Goal: Transaction & Acquisition: Purchase product/service

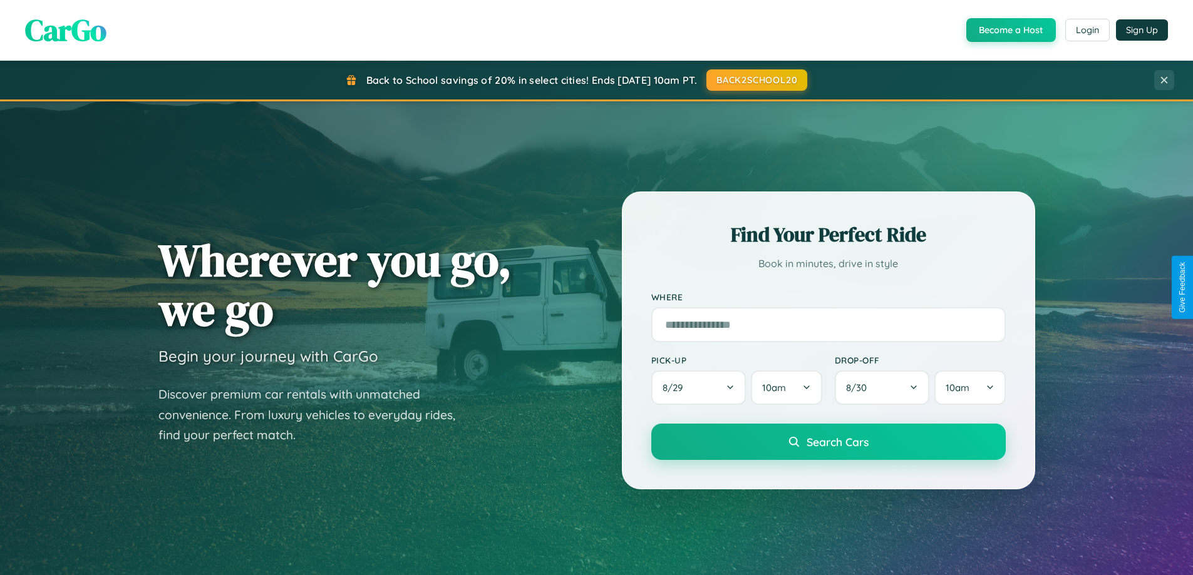
scroll to position [861, 0]
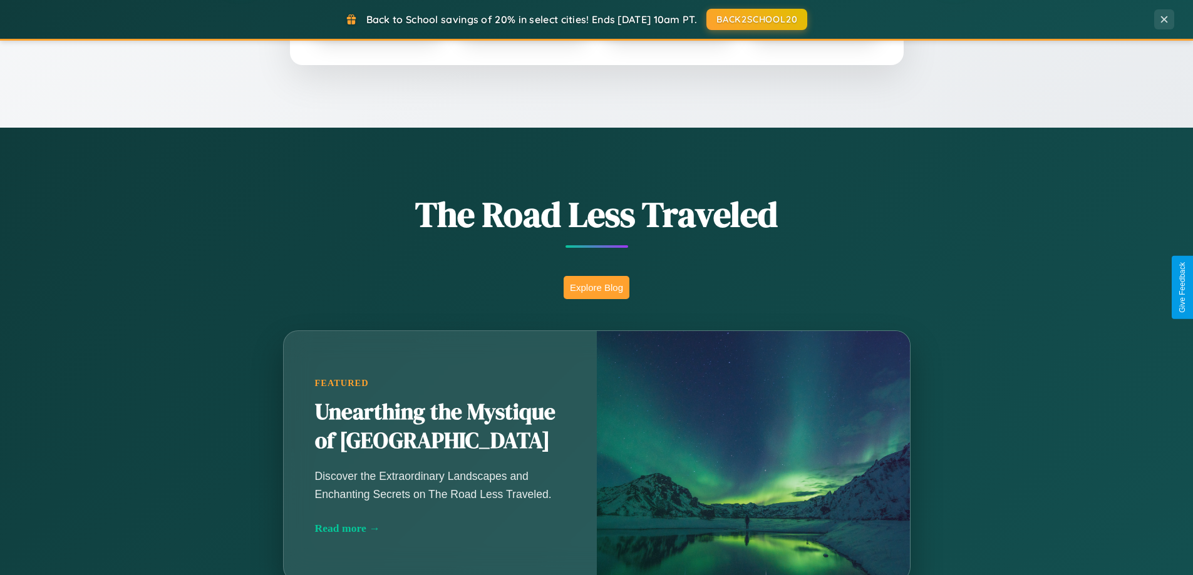
click at [596, 287] on button "Explore Blog" at bounding box center [596, 287] width 66 height 23
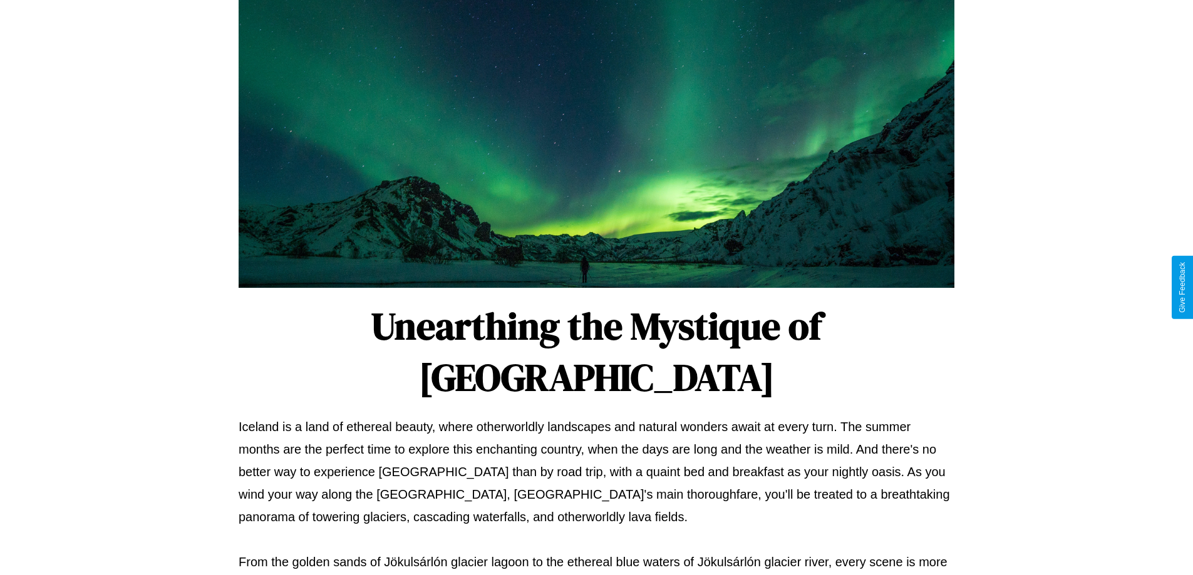
scroll to position [405, 0]
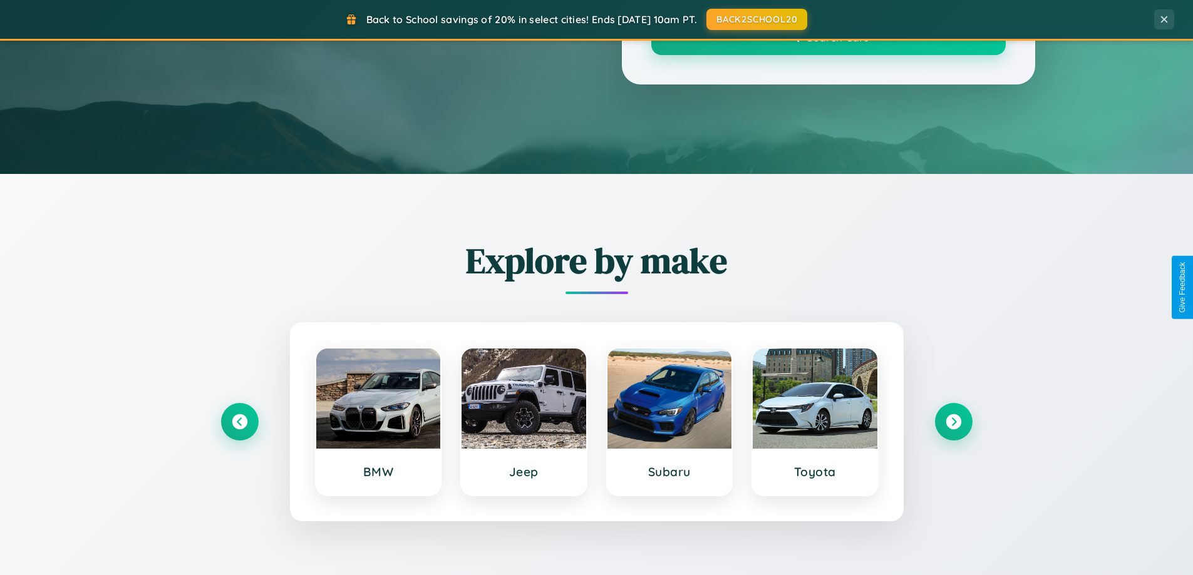
scroll to position [861, 0]
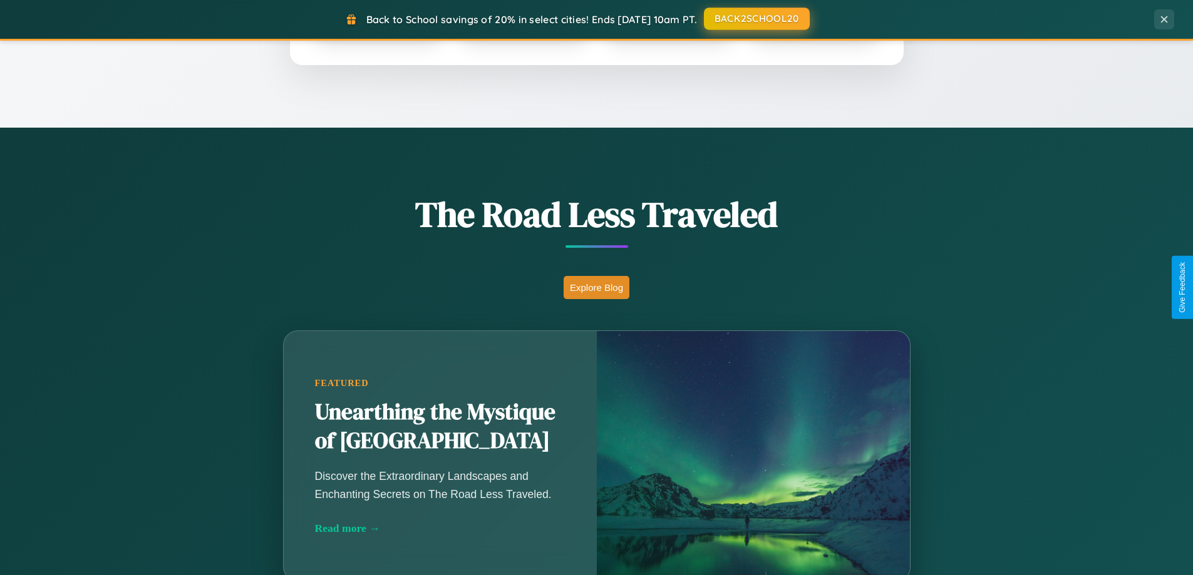
click at [756, 19] on button "BACK2SCHOOL20" at bounding box center [757, 19] width 106 height 23
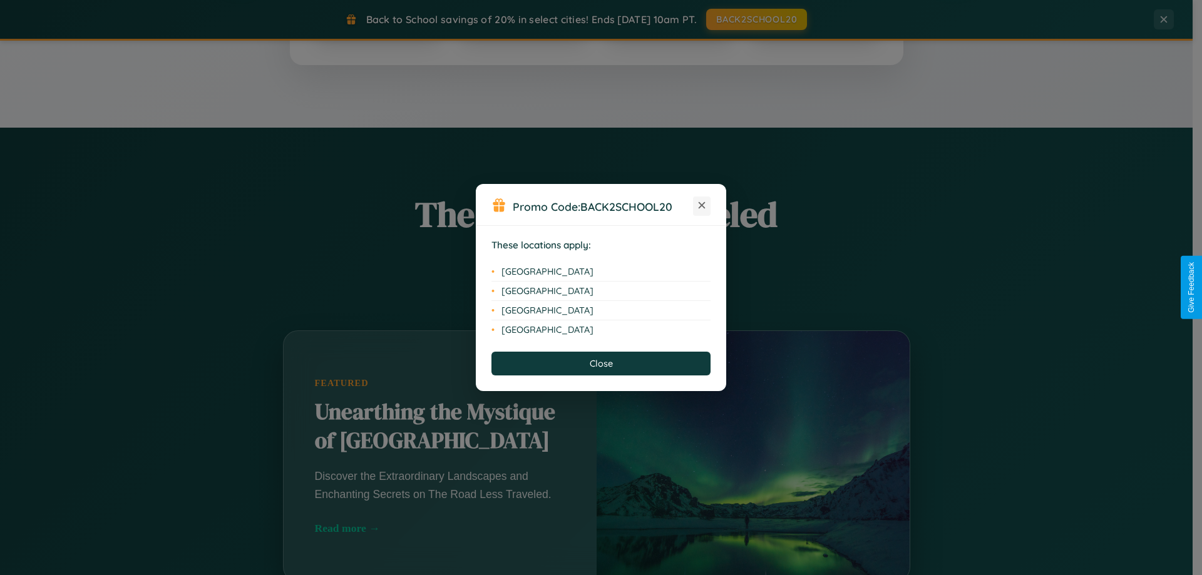
click at [702, 206] on icon at bounding box center [702, 205] width 7 height 7
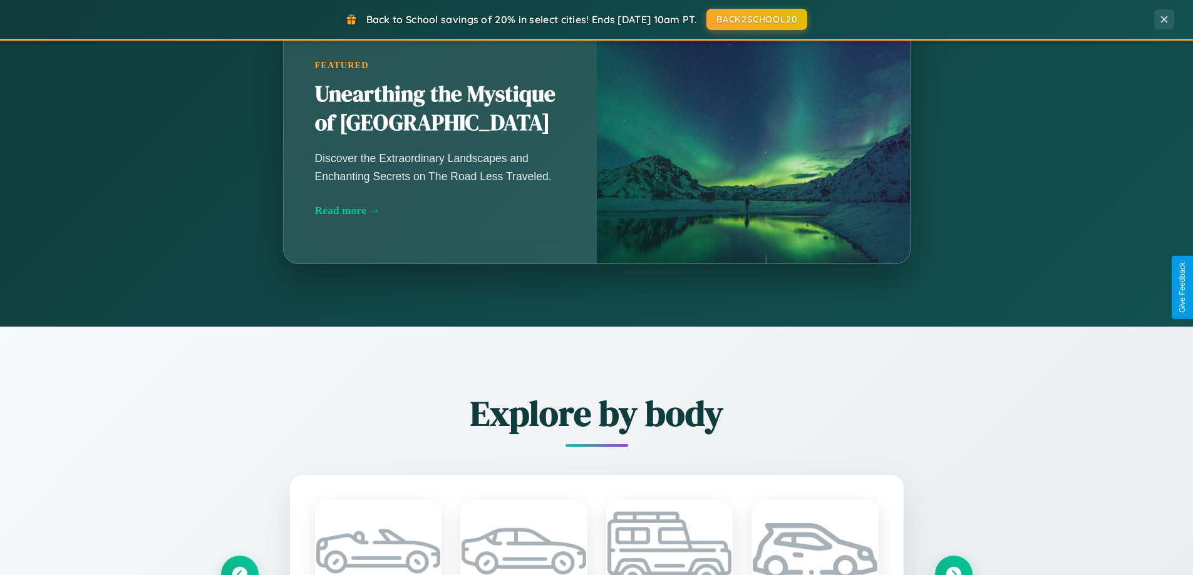
scroll to position [1467, 0]
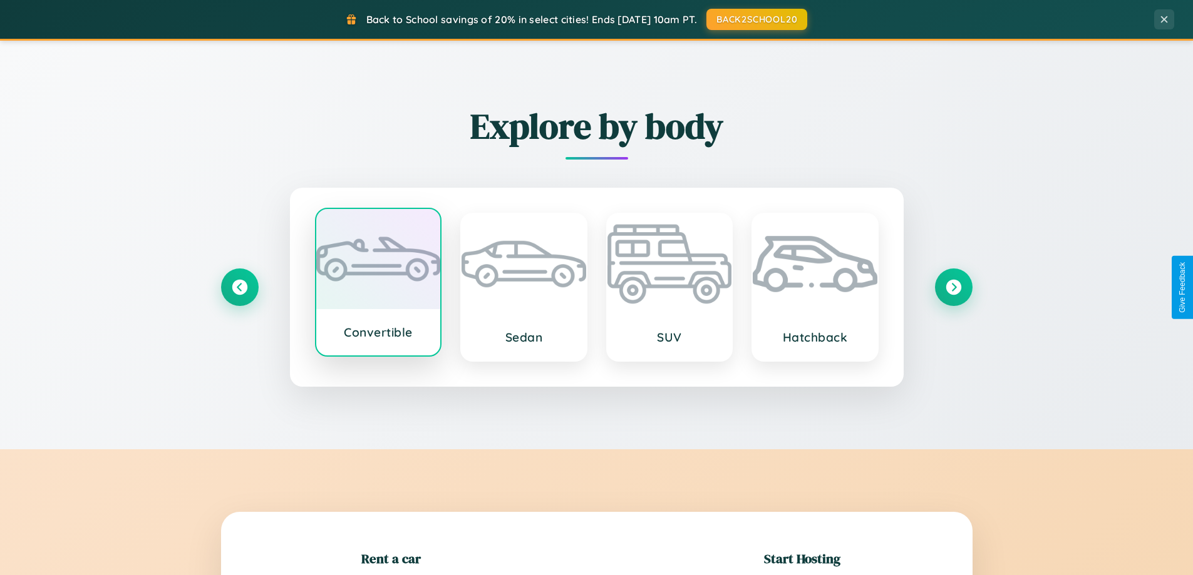
click at [377, 284] on div at bounding box center [378, 259] width 125 height 100
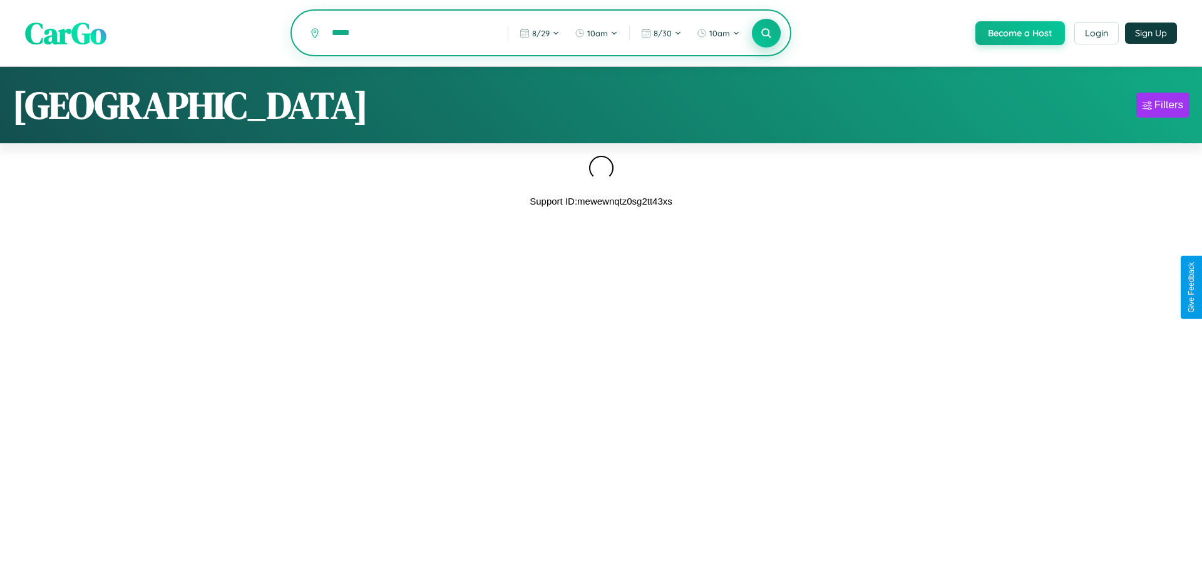
type input "*****"
click at [765, 34] on icon at bounding box center [766, 33] width 12 height 12
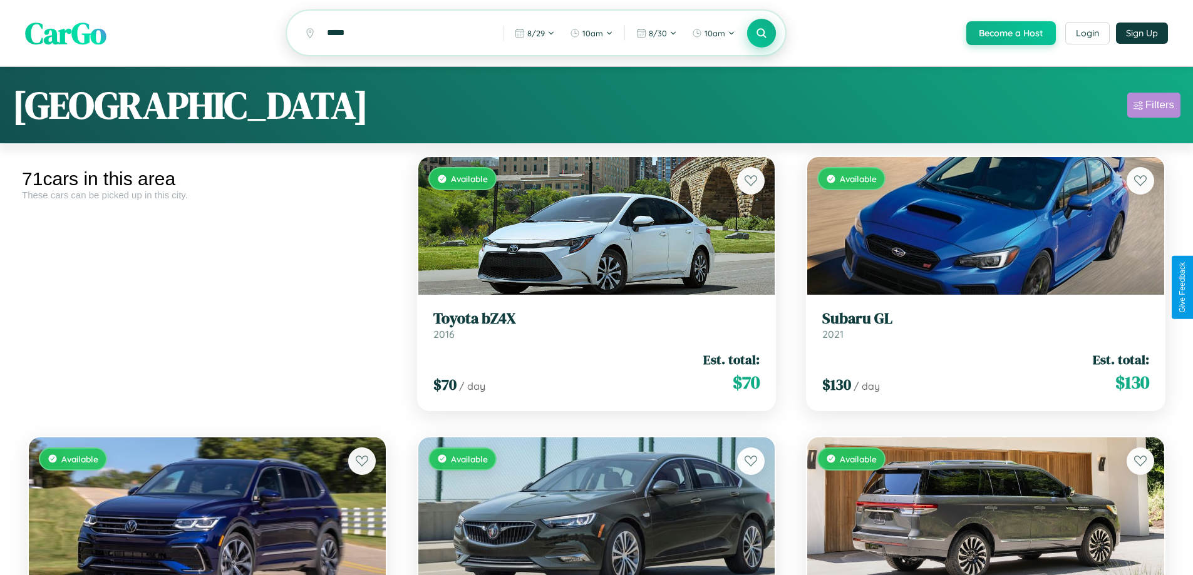
click at [1153, 107] on div "Filters" at bounding box center [1159, 105] width 29 height 13
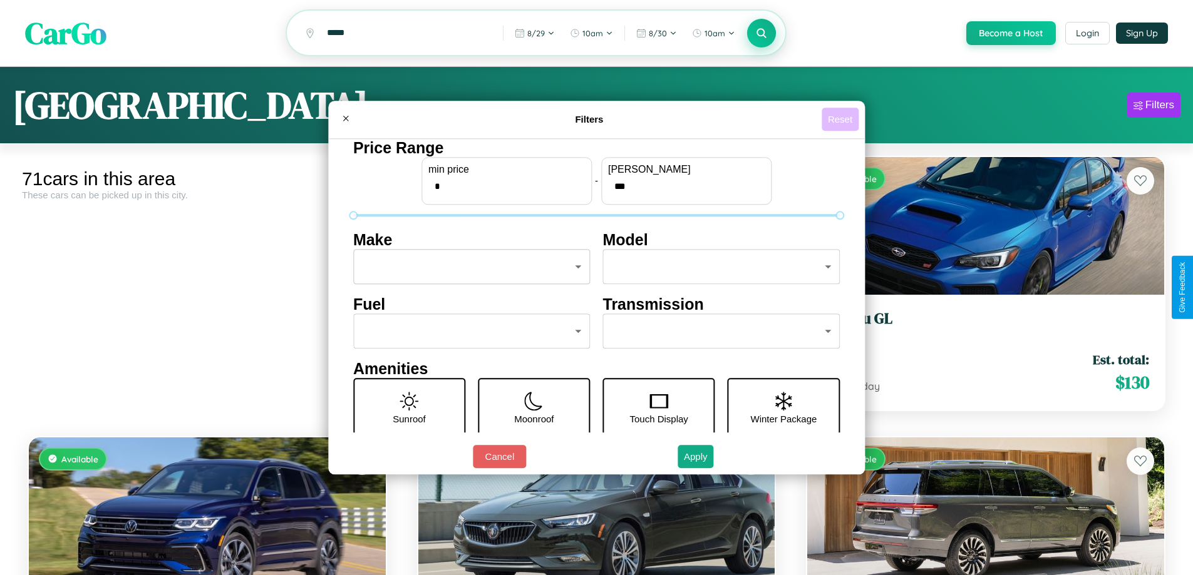
click at [841, 119] on button "Reset" at bounding box center [839, 119] width 37 height 23
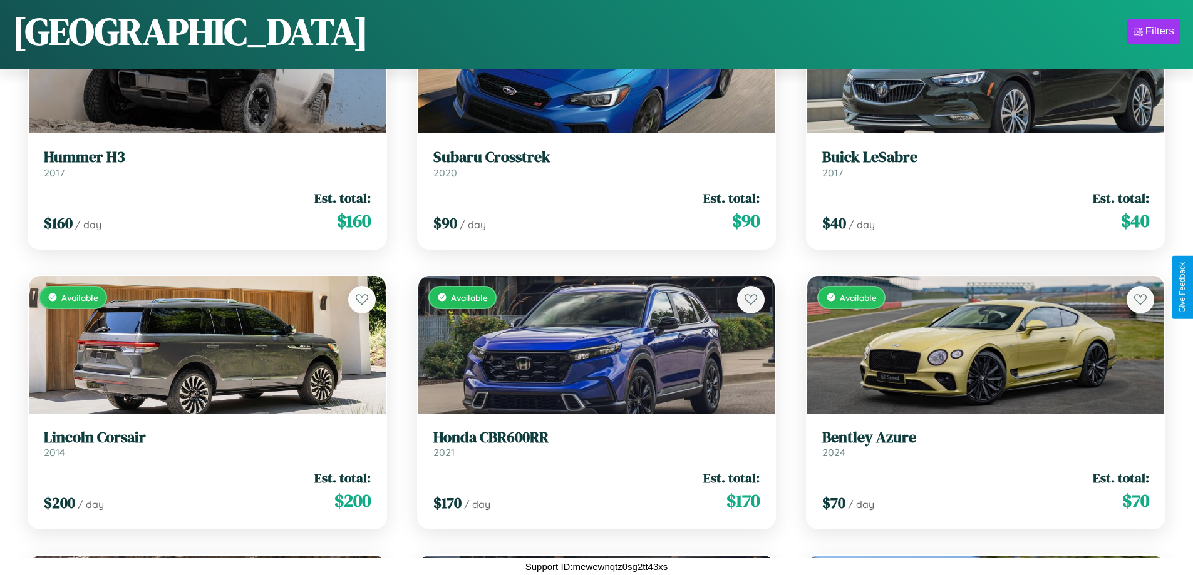
scroll to position [3820, 0]
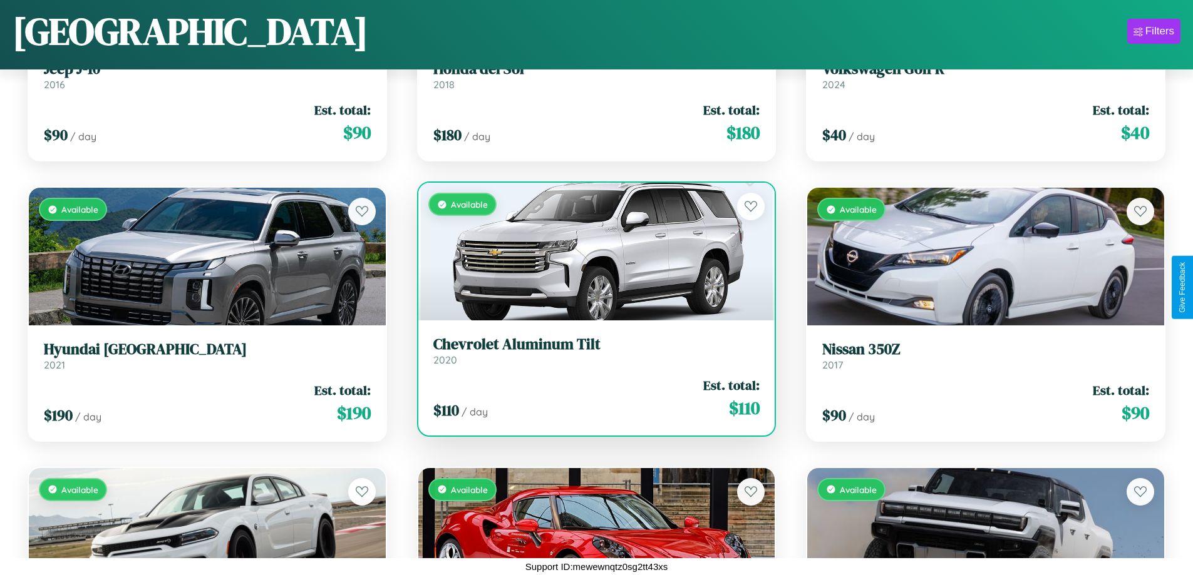
click at [591, 403] on div "$ 110 / day Est. total: $ 110" at bounding box center [596, 398] width 327 height 44
click at [591, 398] on div "$ 110 / day Est. total: $ 110" at bounding box center [596, 398] width 327 height 44
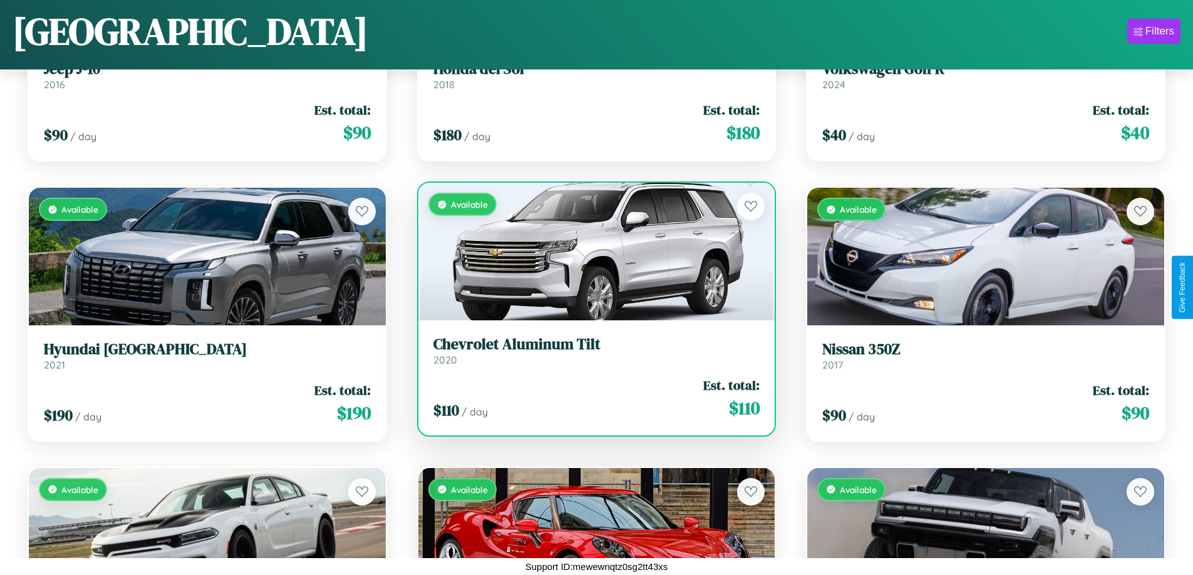
click at [591, 398] on div "$ 110 / day Est. total: $ 110" at bounding box center [596, 398] width 327 height 44
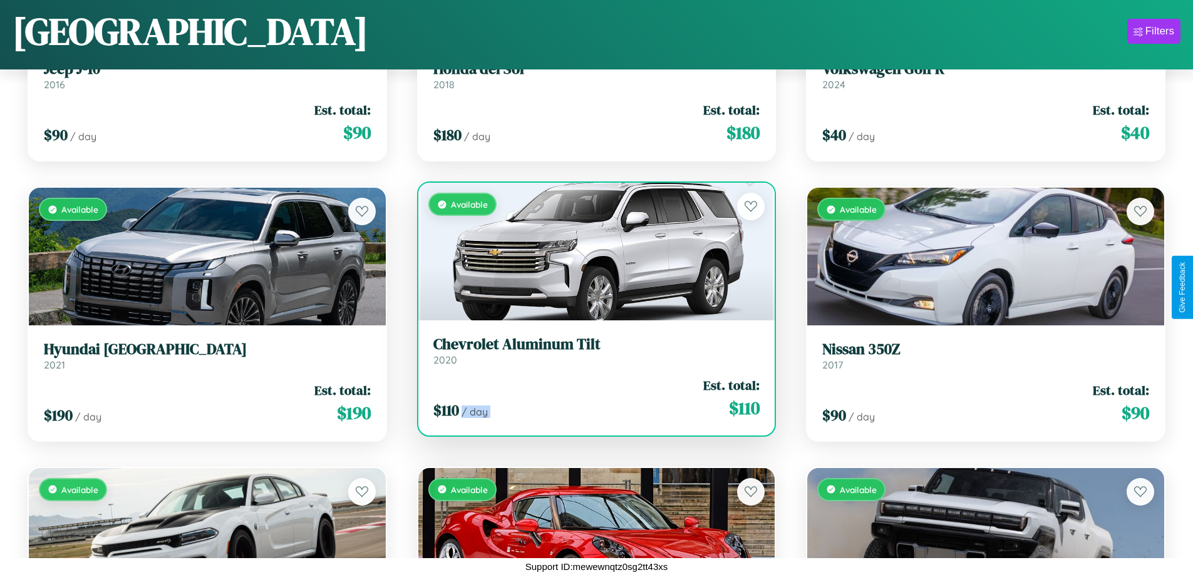
click at [591, 398] on div "$ 110 / day Est. total: $ 110" at bounding box center [596, 398] width 327 height 44
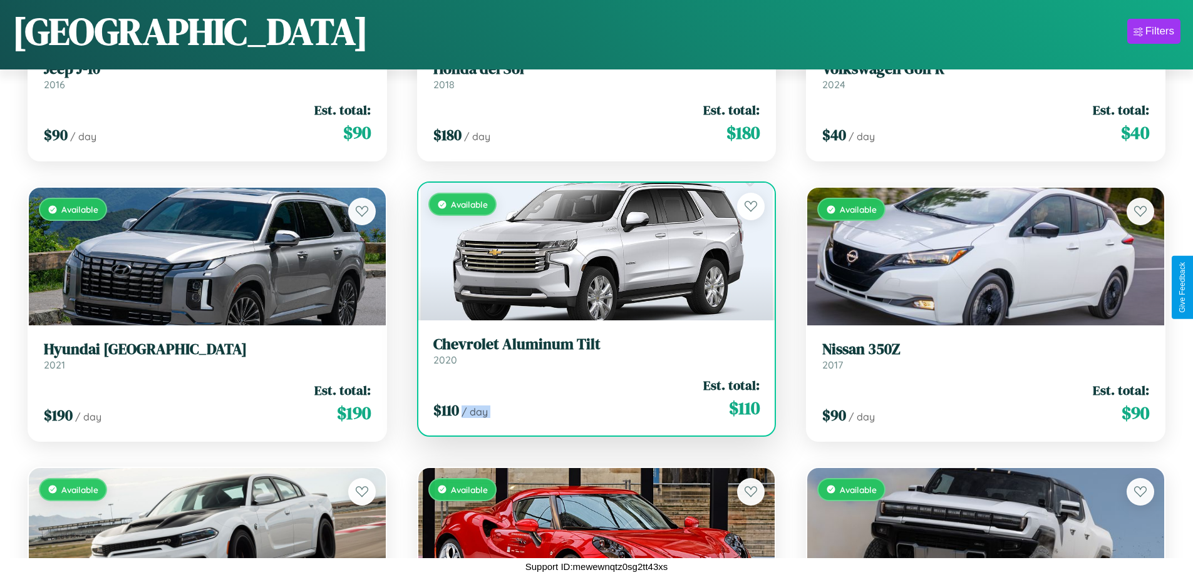
click at [591, 398] on div "$ 110 / day Est. total: $ 110" at bounding box center [596, 398] width 327 height 44
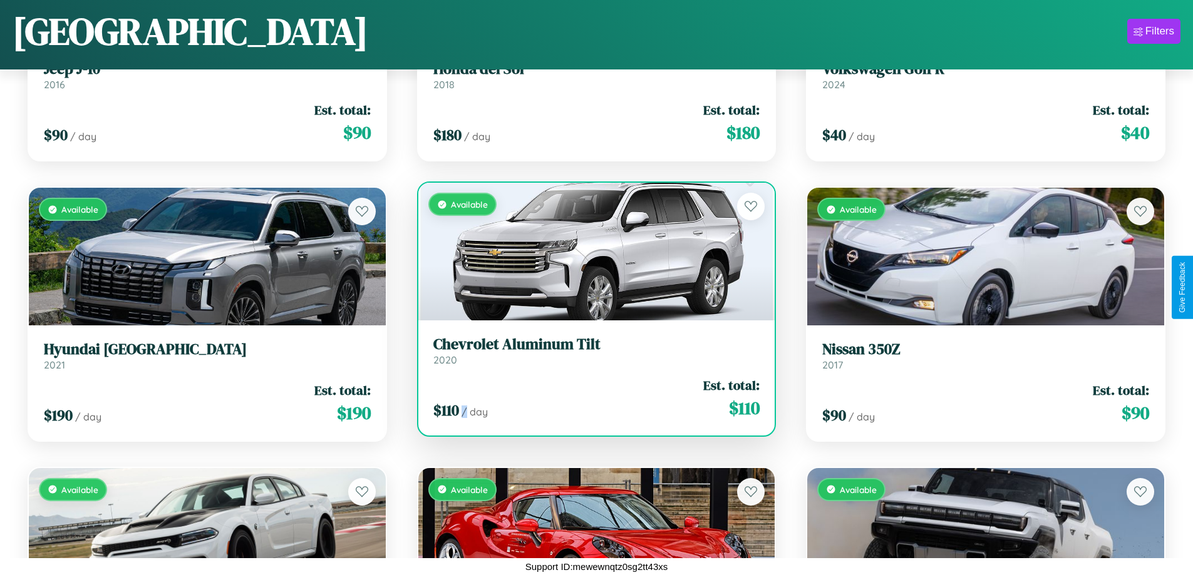
click at [591, 398] on div "$ 110 / day Est. total: $ 110" at bounding box center [596, 398] width 327 height 44
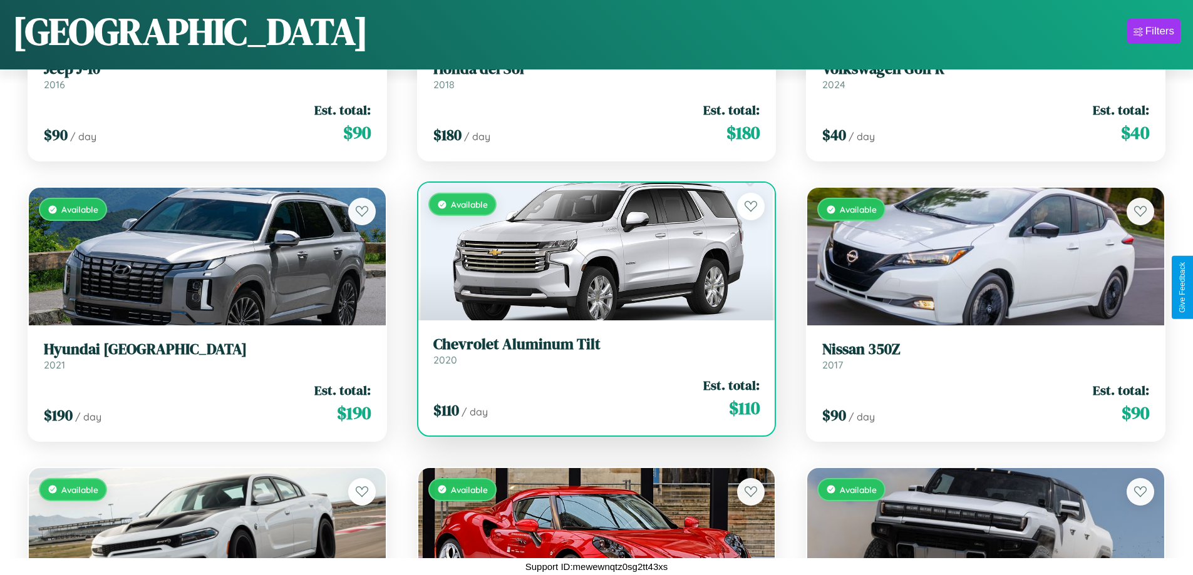
click at [591, 351] on h3 "Chevrolet Aluminum Tilt" at bounding box center [596, 345] width 327 height 18
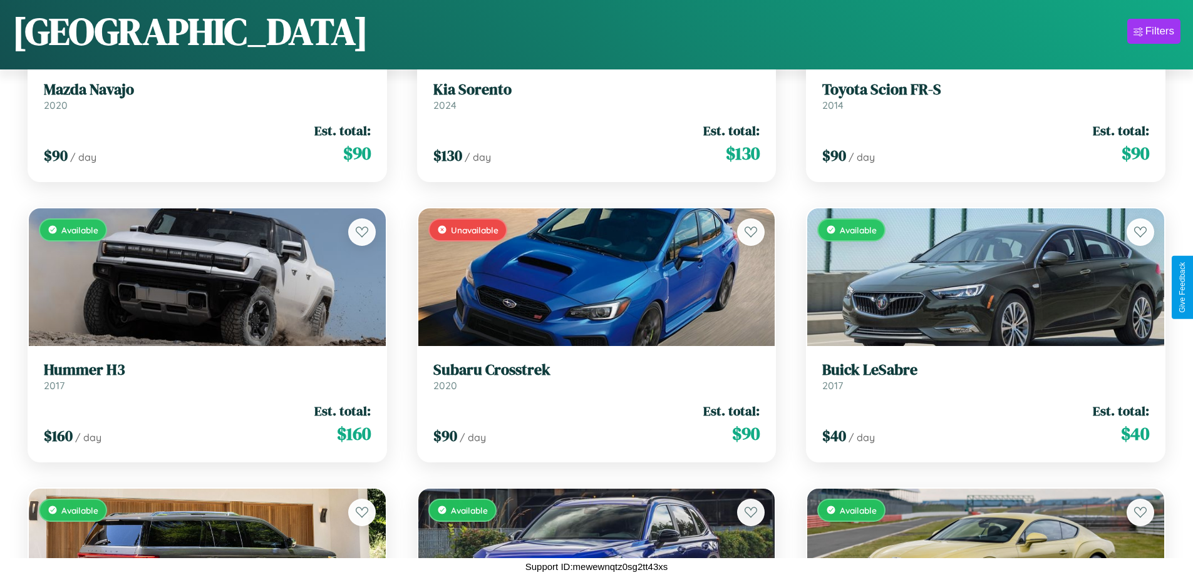
scroll to position [2699, 0]
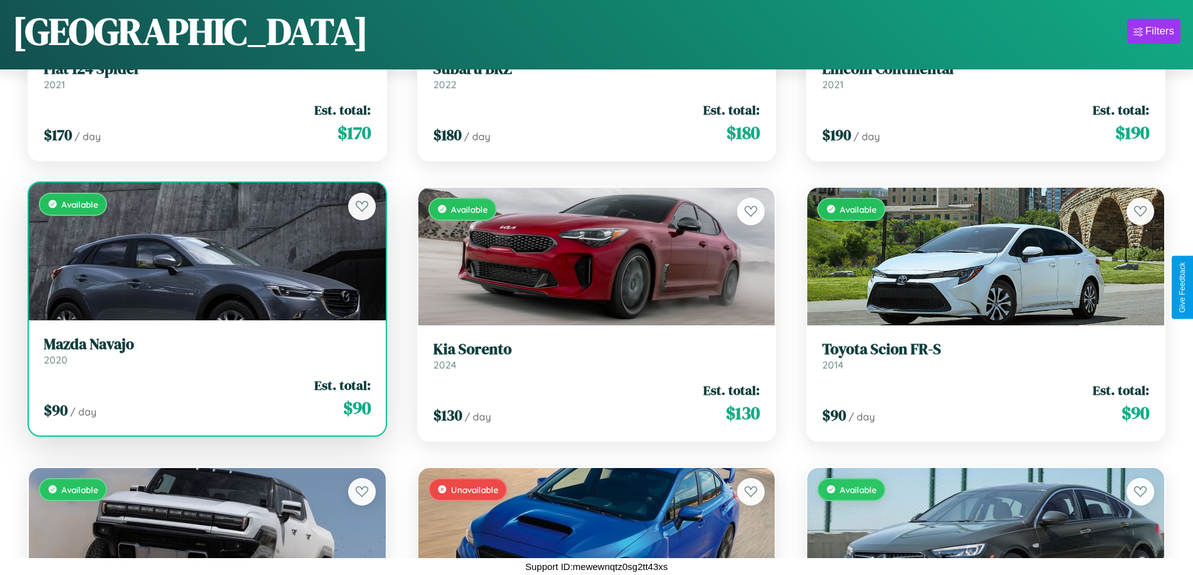
click at [205, 356] on link "Mazda Navajo 2020" at bounding box center [207, 351] width 327 height 31
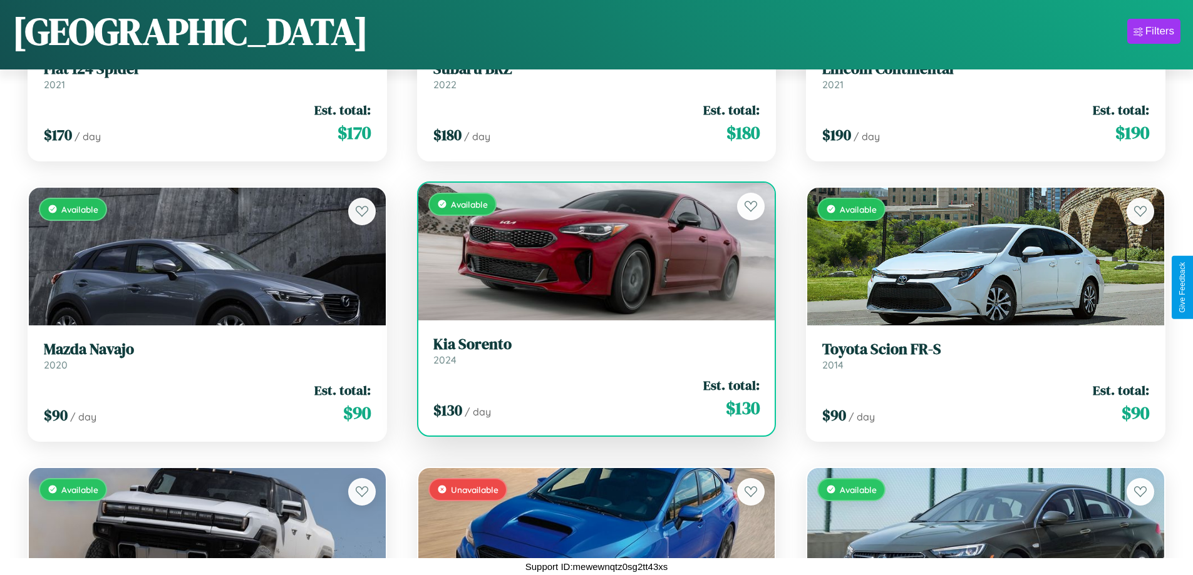
scroll to position [3260, 0]
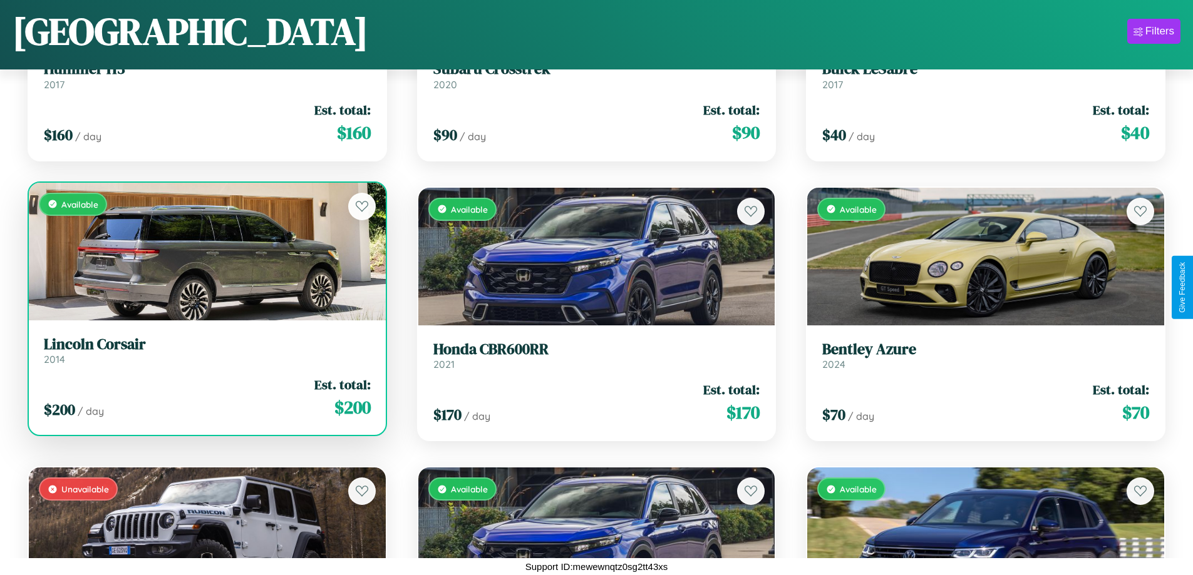
click at [205, 350] on h3 "Lincoln Corsair" at bounding box center [207, 345] width 327 height 18
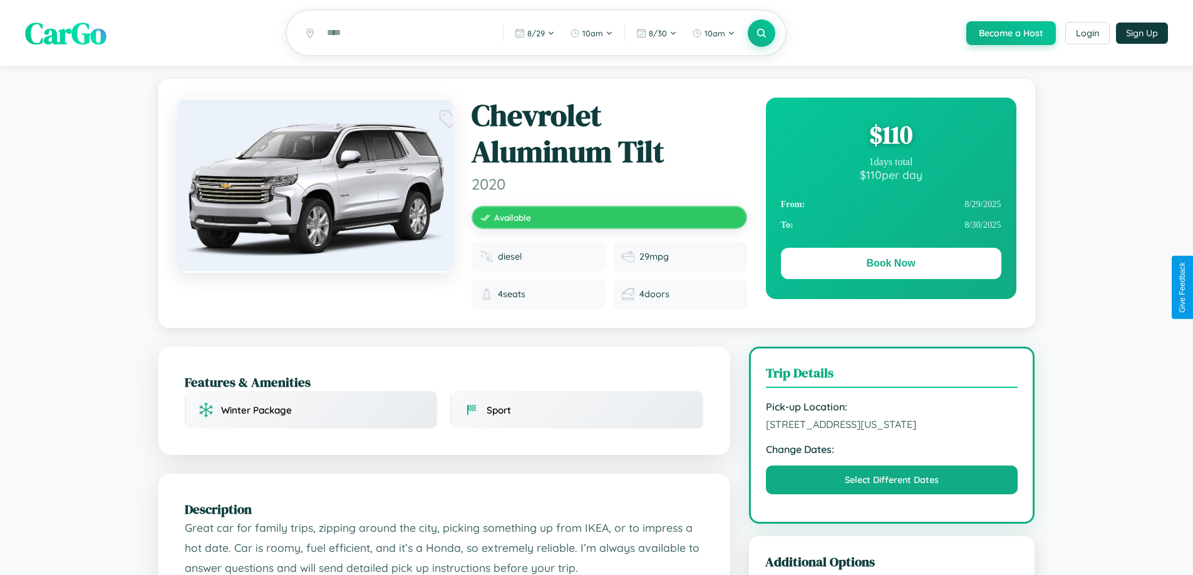
scroll to position [434, 0]
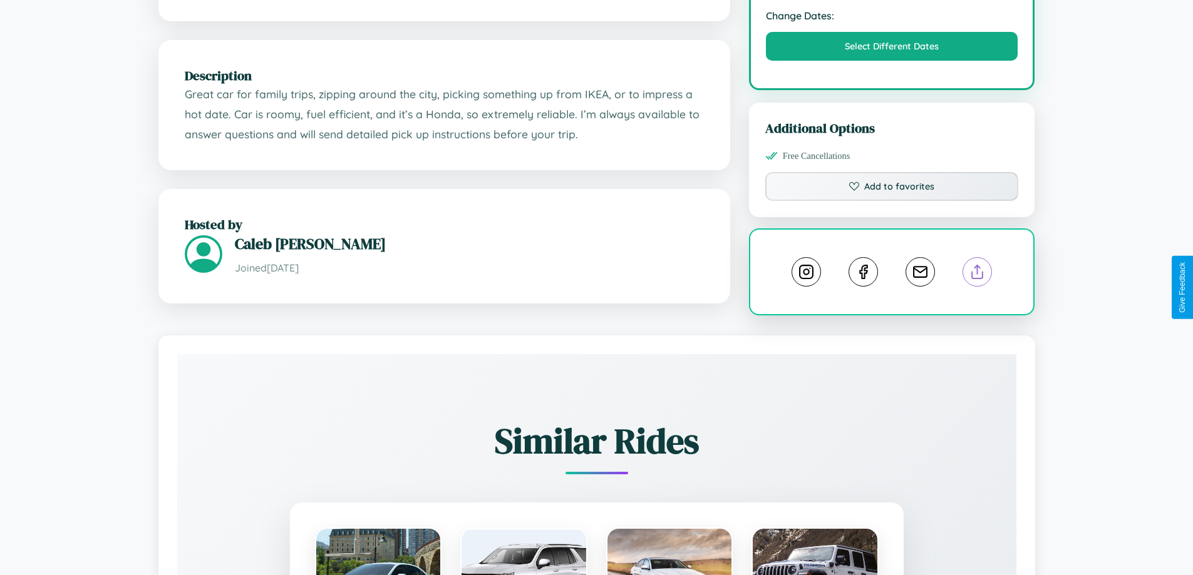
click at [977, 274] on line at bounding box center [977, 269] width 0 height 9
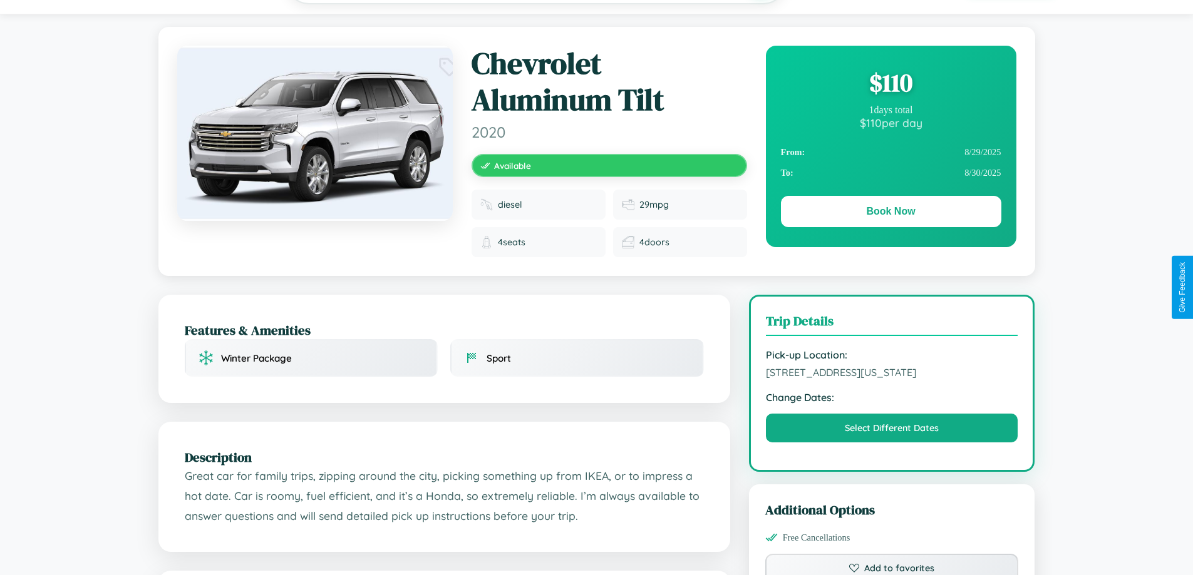
scroll to position [0, 0]
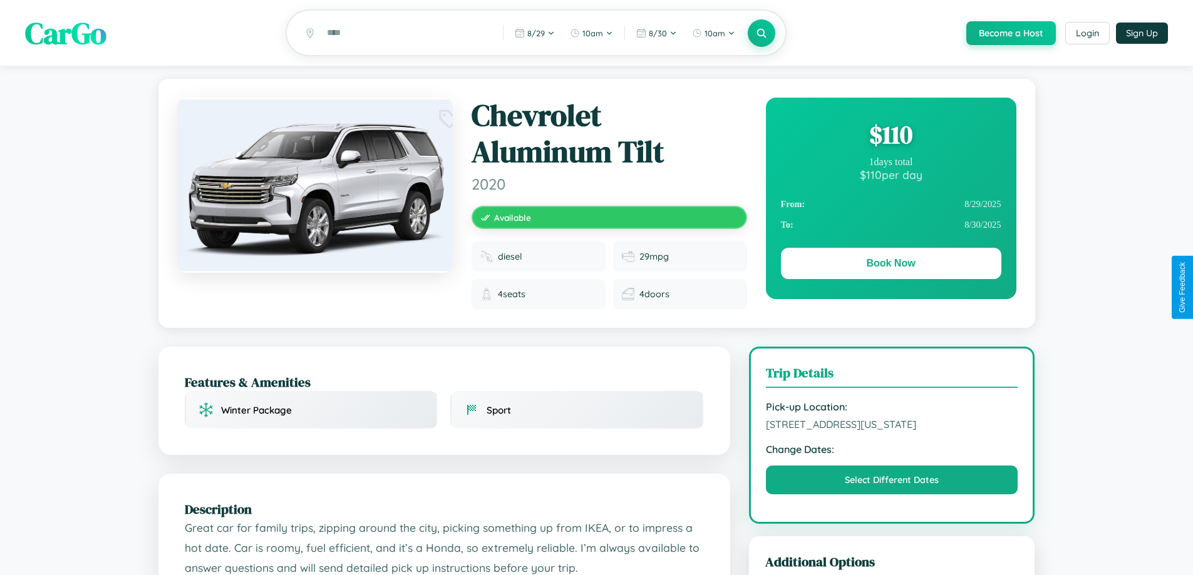
click at [890, 136] on div "$ 110" at bounding box center [891, 135] width 220 height 34
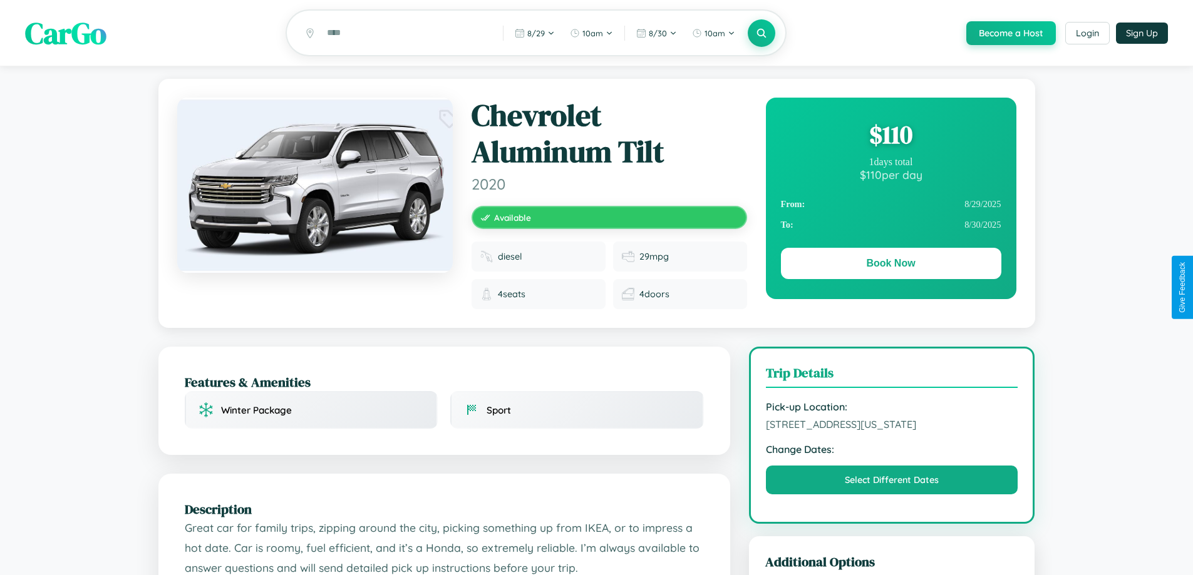
click at [890, 136] on div "$ 110" at bounding box center [891, 135] width 220 height 34
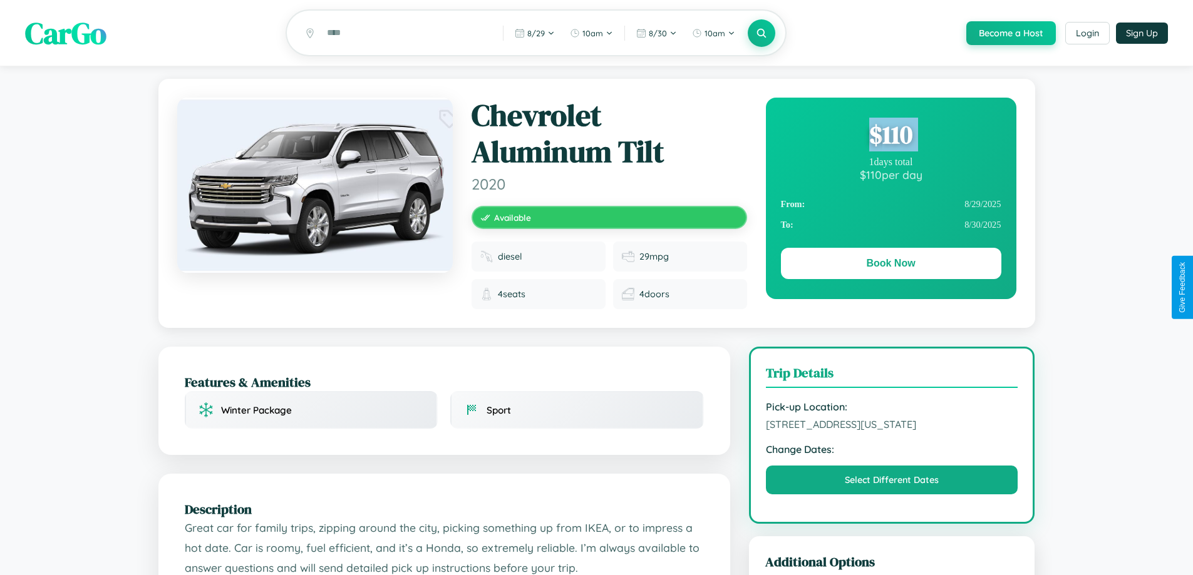
click at [890, 136] on div "$ 110" at bounding box center [891, 135] width 220 height 34
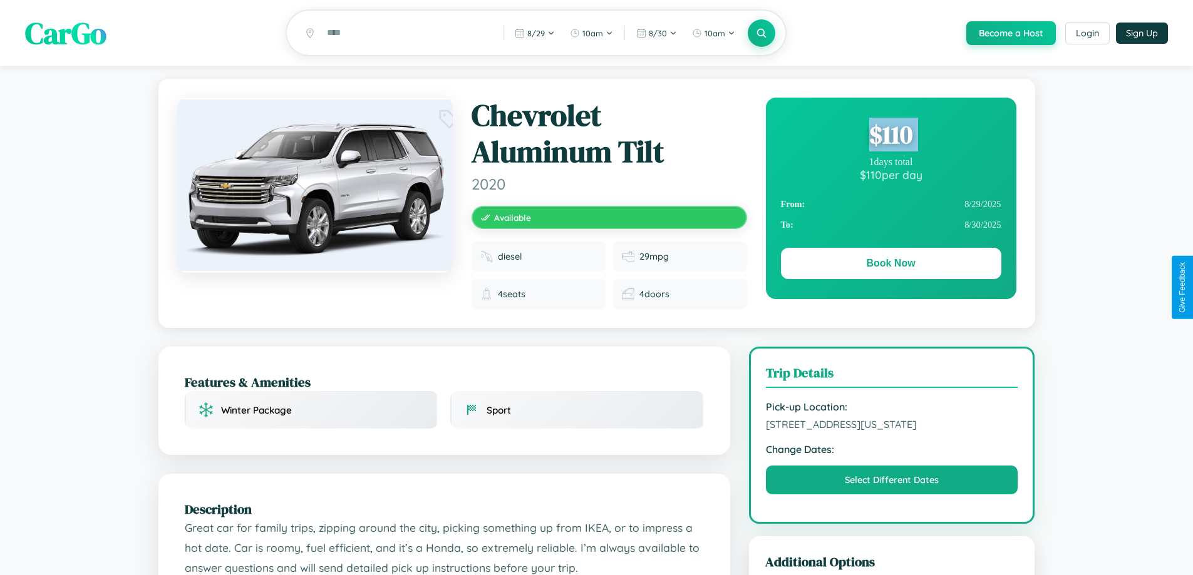
click at [890, 136] on div "$ 110" at bounding box center [891, 135] width 220 height 34
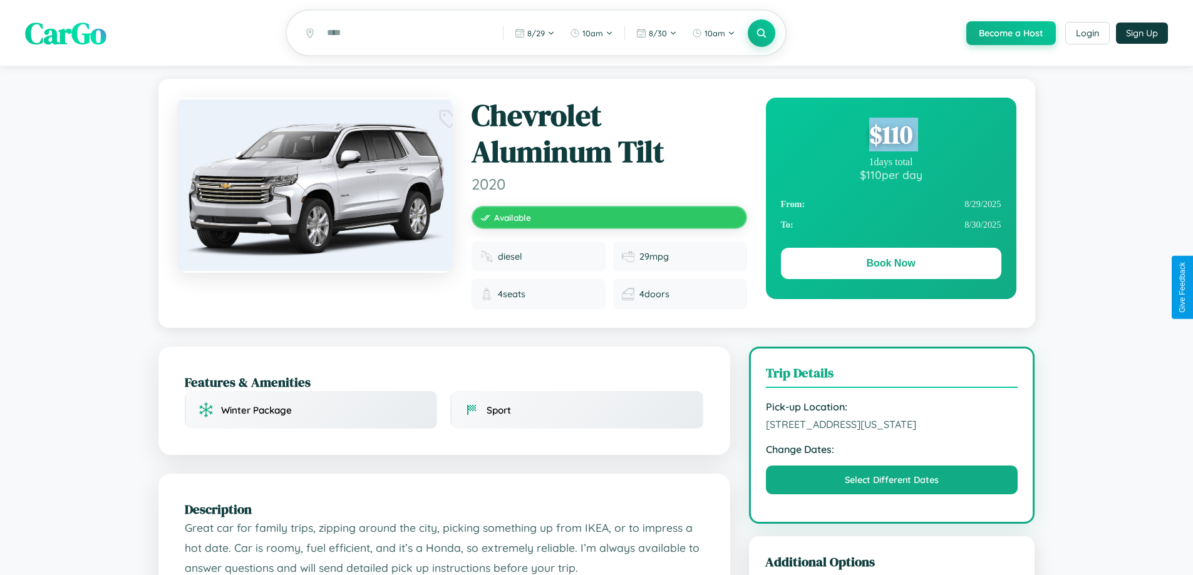
click at [890, 136] on div "$ 110" at bounding box center [891, 135] width 220 height 34
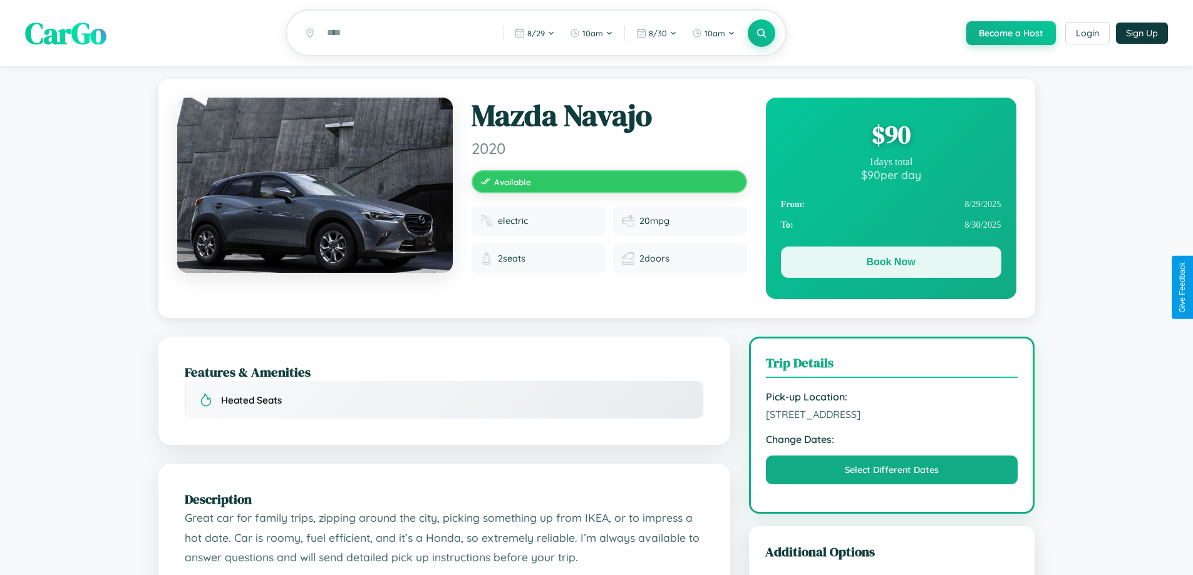
click at [890, 265] on button "Book Now" at bounding box center [891, 262] width 220 height 31
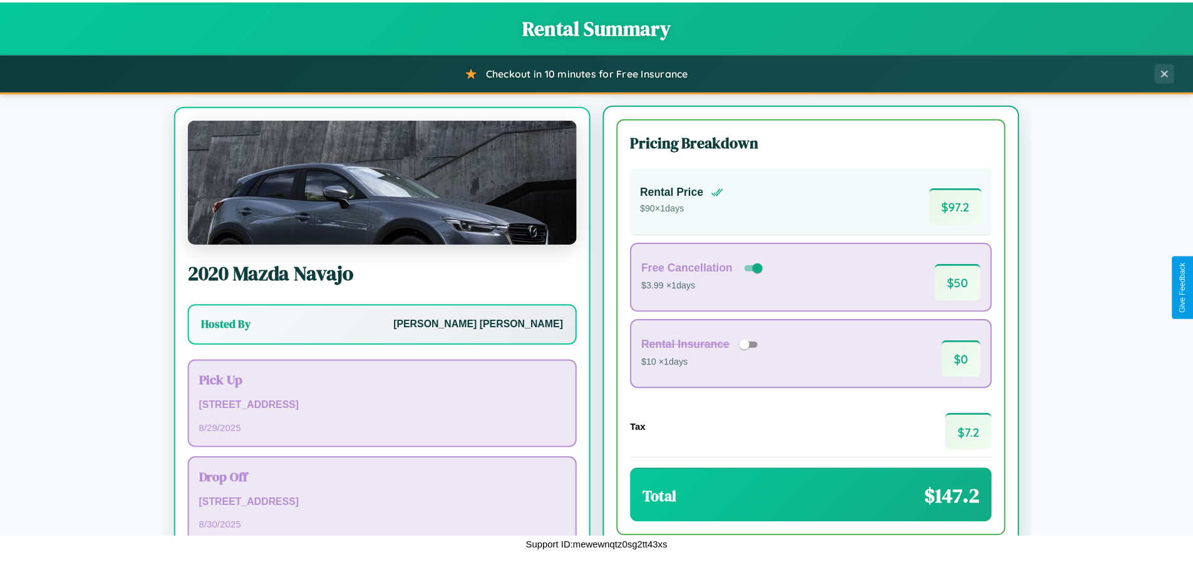
scroll to position [58, 0]
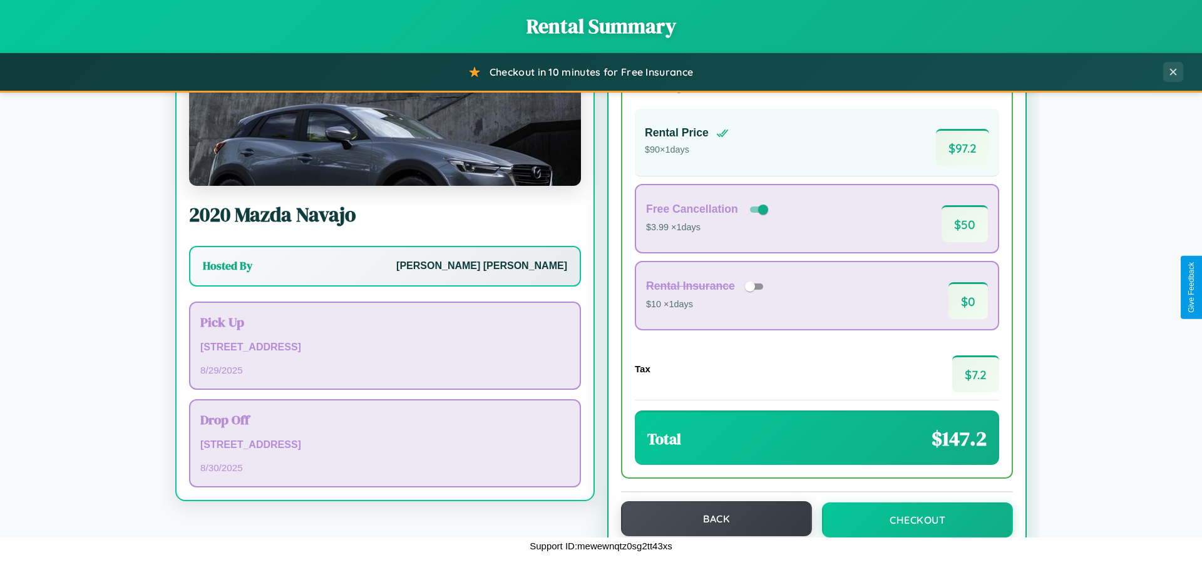
click at [711, 519] on button "Back" at bounding box center [716, 518] width 191 height 35
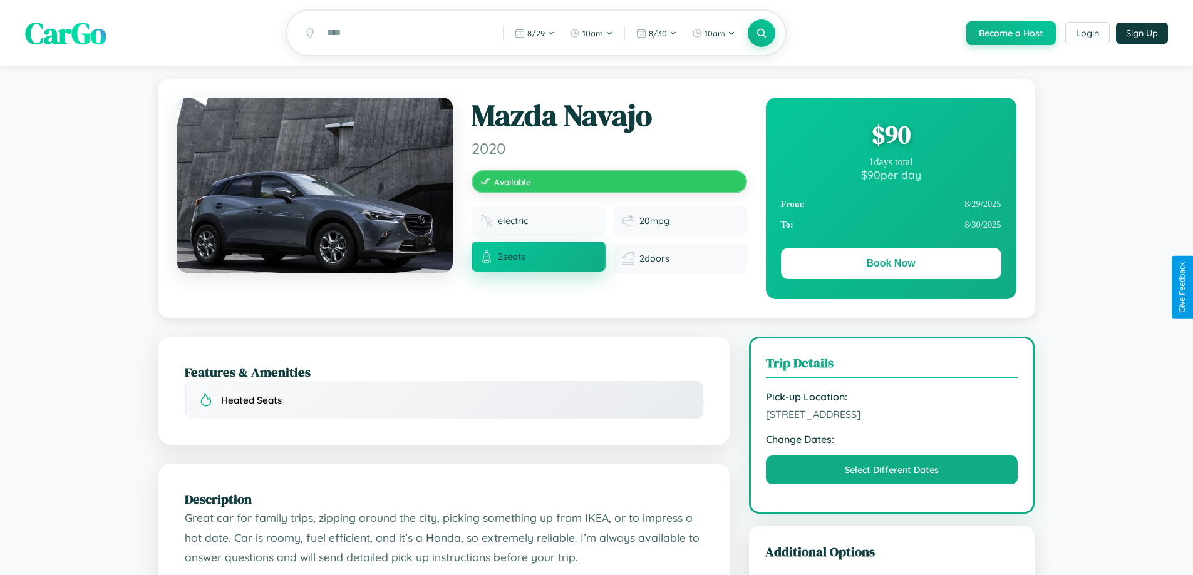
scroll to position [337, 0]
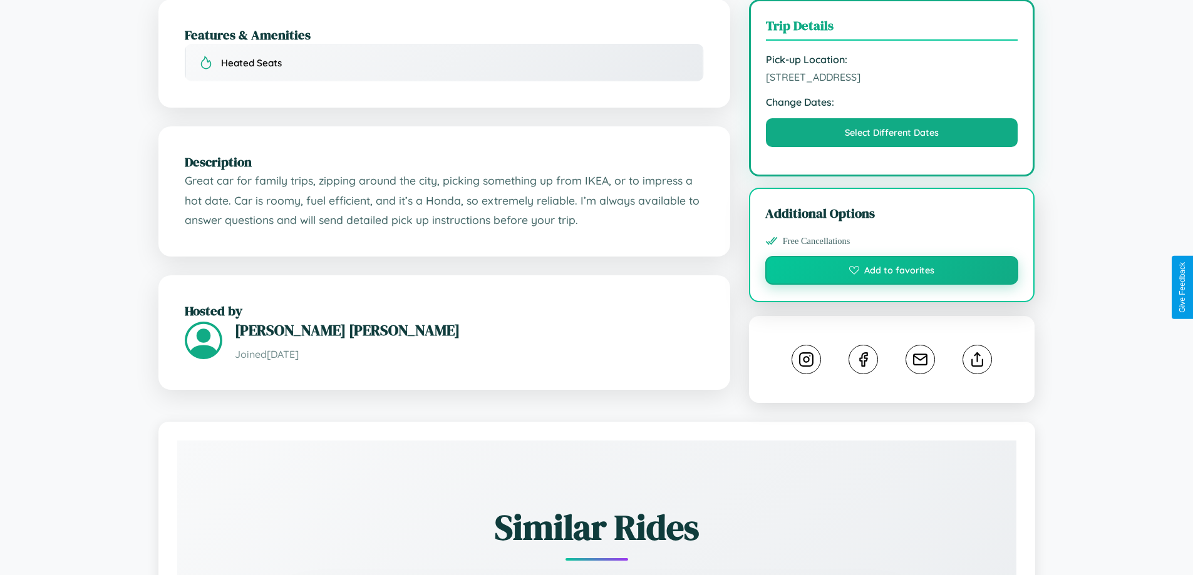
click at [891, 285] on button "Add to favorites" at bounding box center [892, 270] width 254 height 29
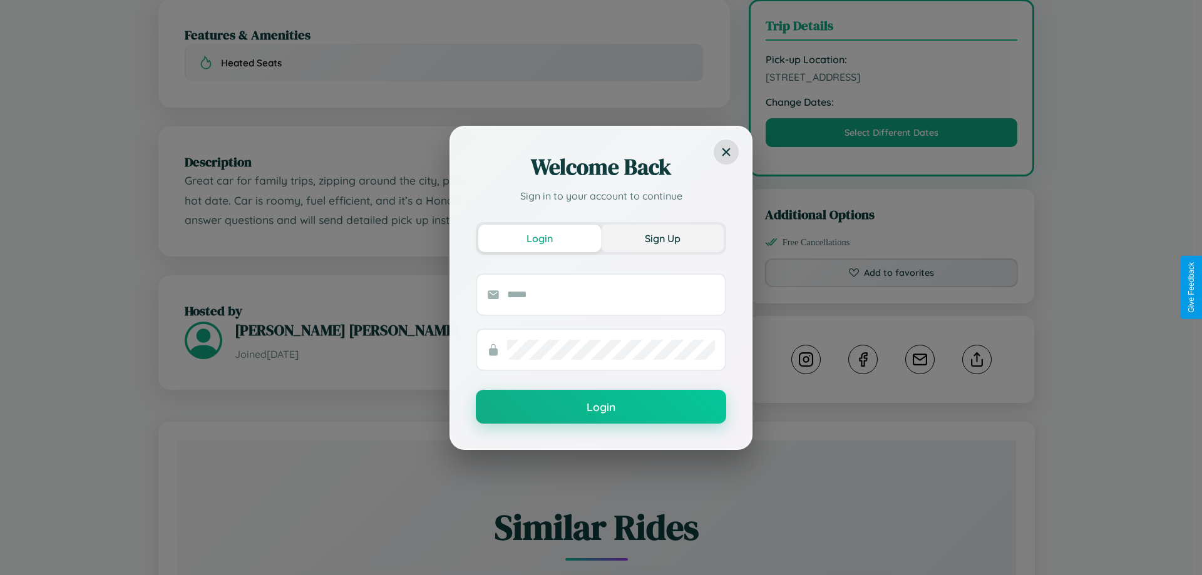
click at [662, 238] on button "Sign Up" at bounding box center [662, 239] width 123 height 28
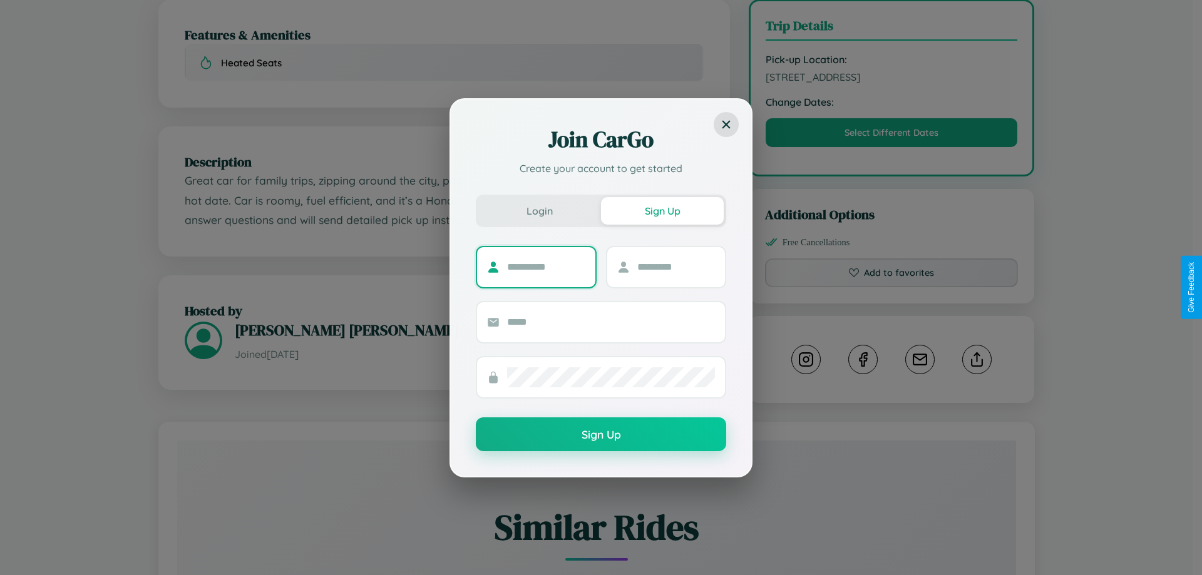
click at [546, 267] on input "text" at bounding box center [546, 267] width 78 height 20
type input "*********"
click at [675, 267] on input "text" at bounding box center [676, 267] width 78 height 20
type input "***"
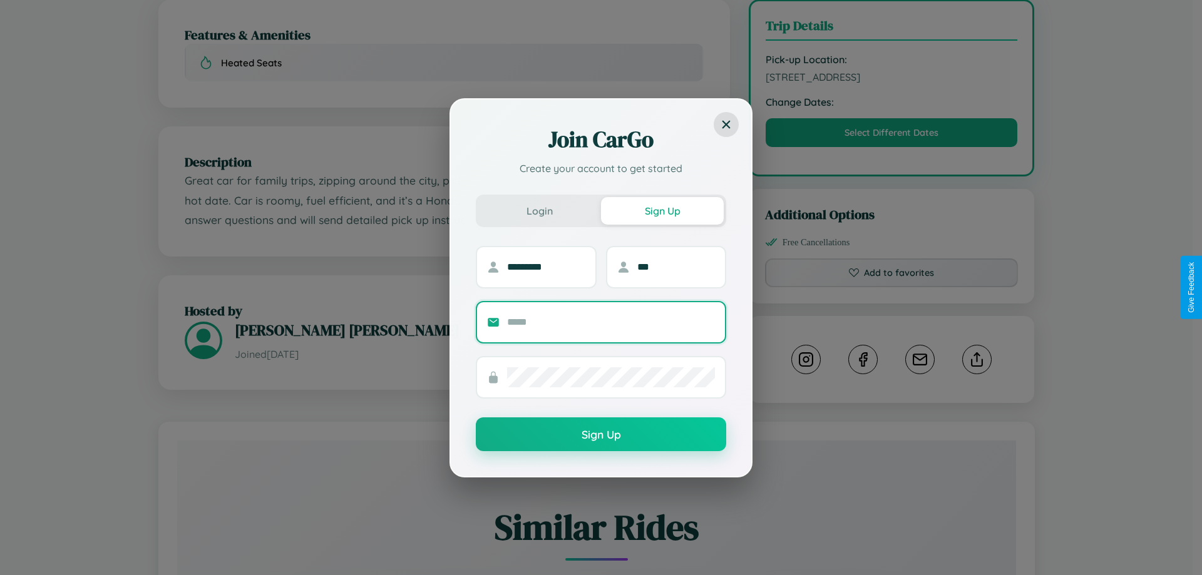
click at [611, 322] on input "text" at bounding box center [611, 322] width 208 height 20
type input "**********"
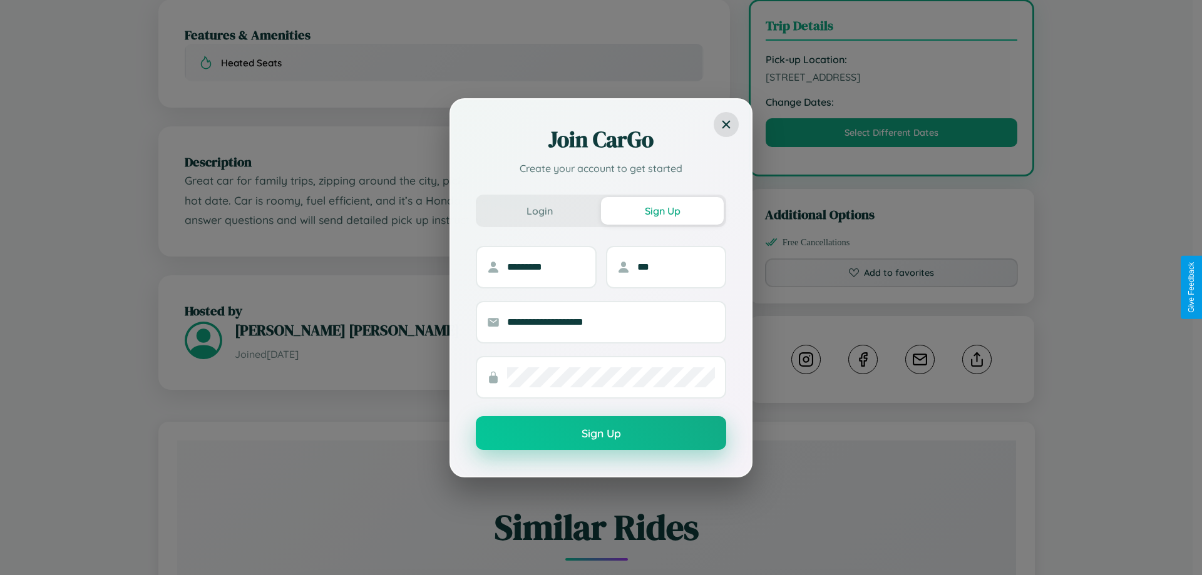
click at [601, 434] on button "Sign Up" at bounding box center [601, 433] width 250 height 34
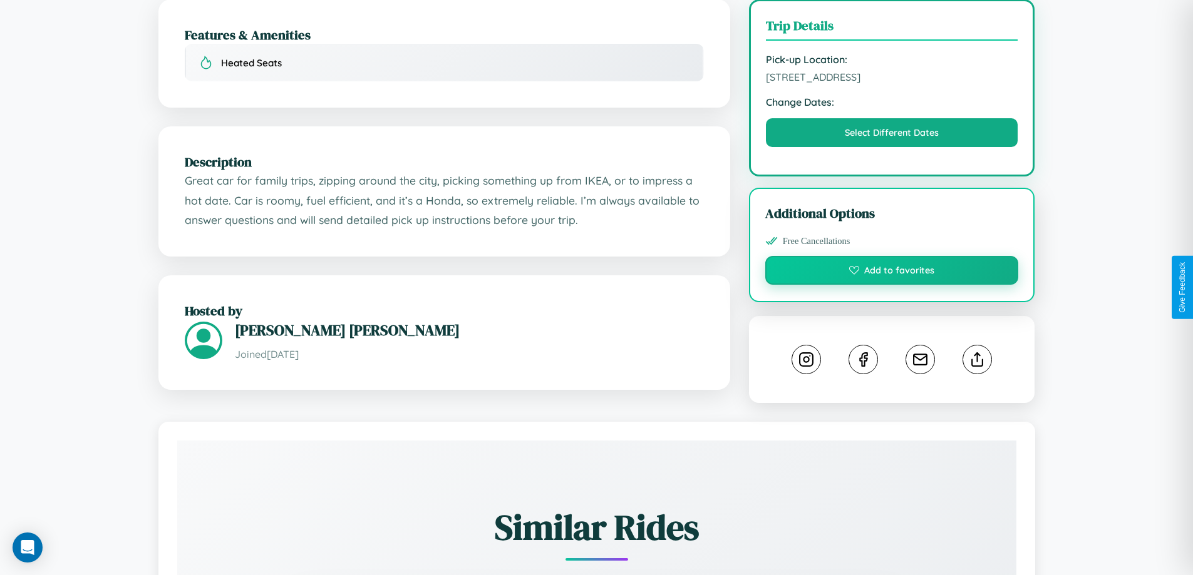
click at [891, 285] on button "Add to favorites" at bounding box center [892, 270] width 254 height 29
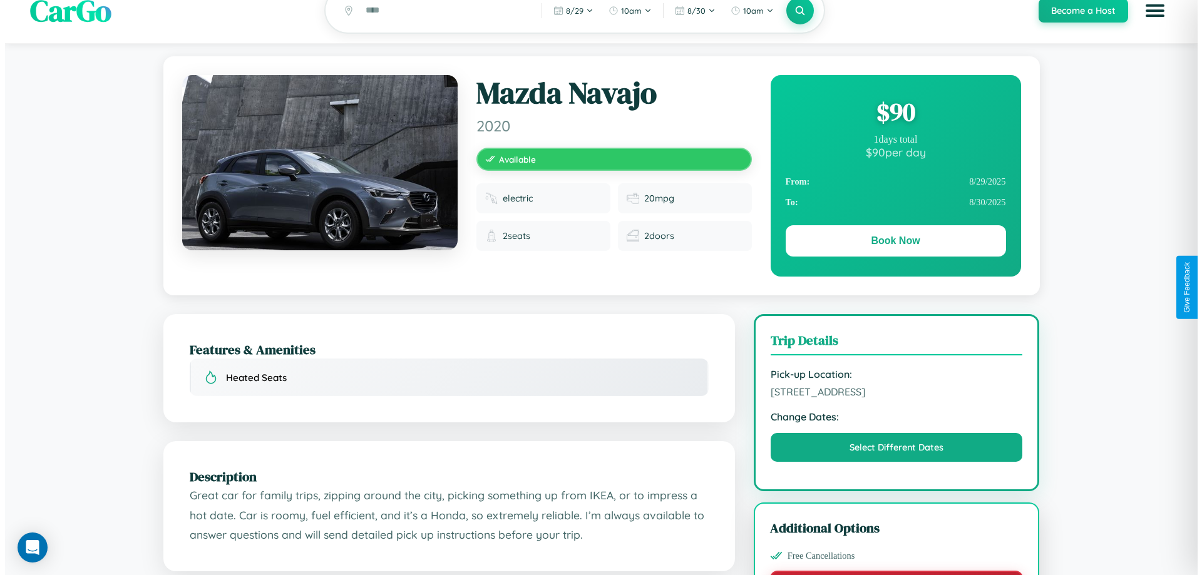
scroll to position [0, 0]
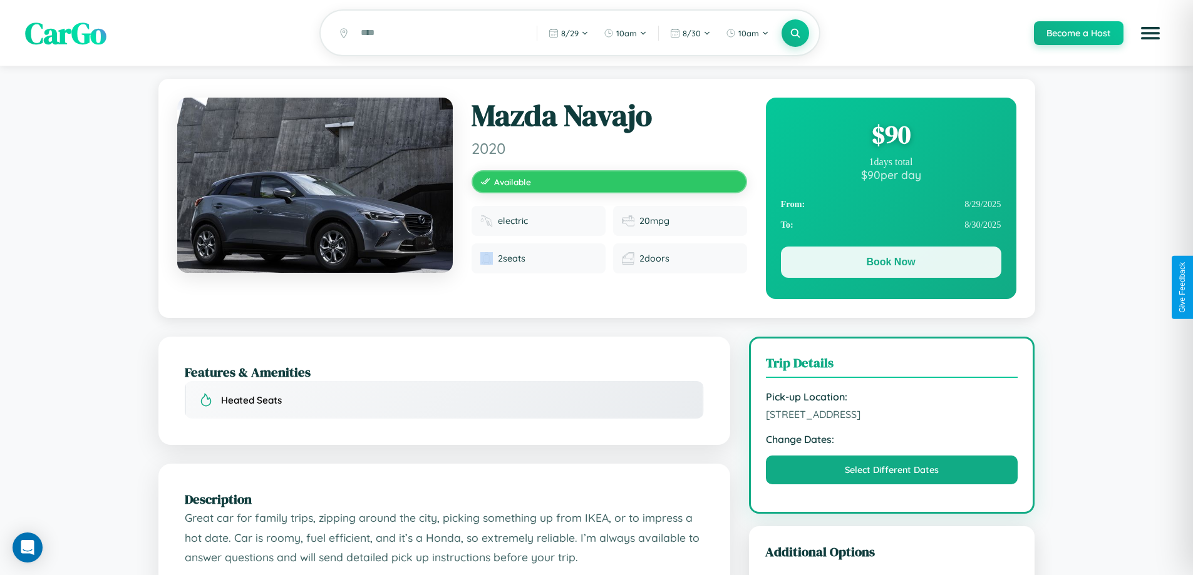
click at [890, 264] on button "Book Now" at bounding box center [891, 262] width 220 height 31
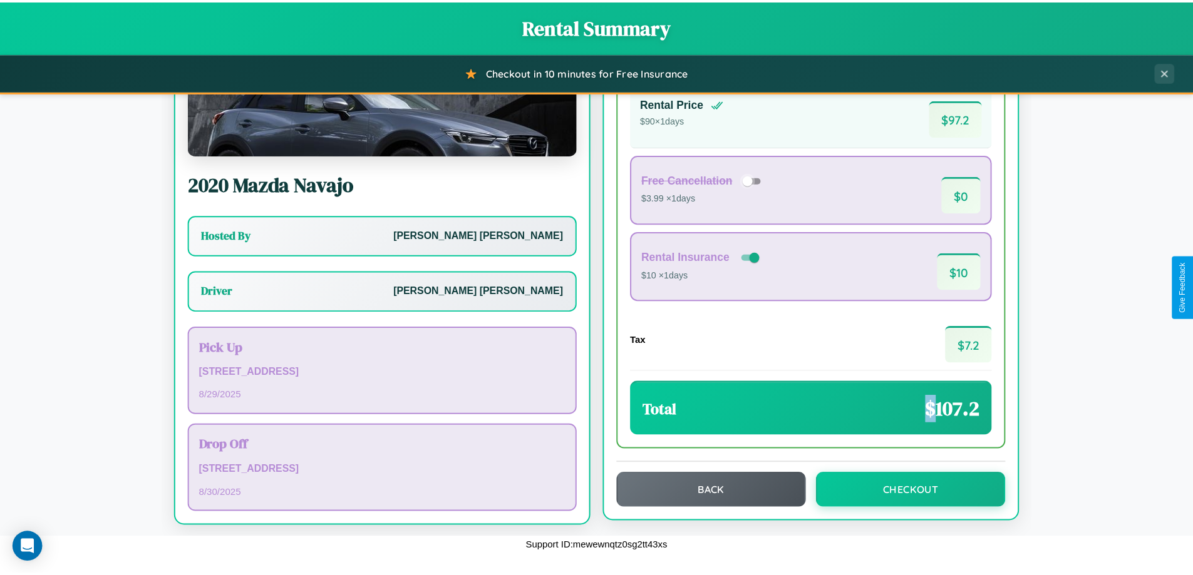
scroll to position [90, 0]
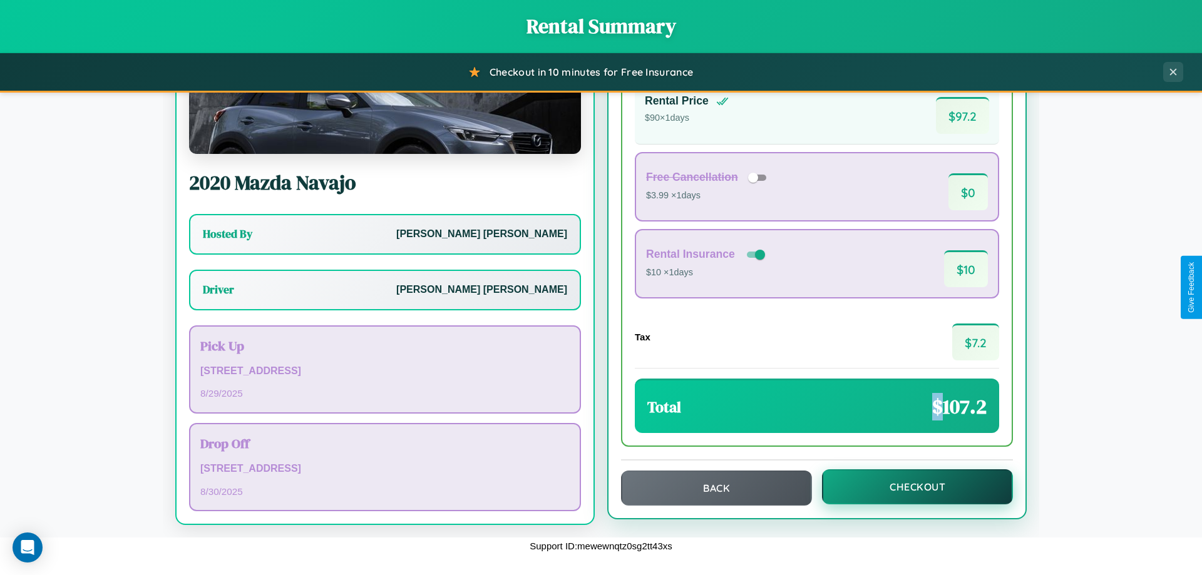
click at [909, 487] on button "Checkout" at bounding box center [917, 487] width 191 height 35
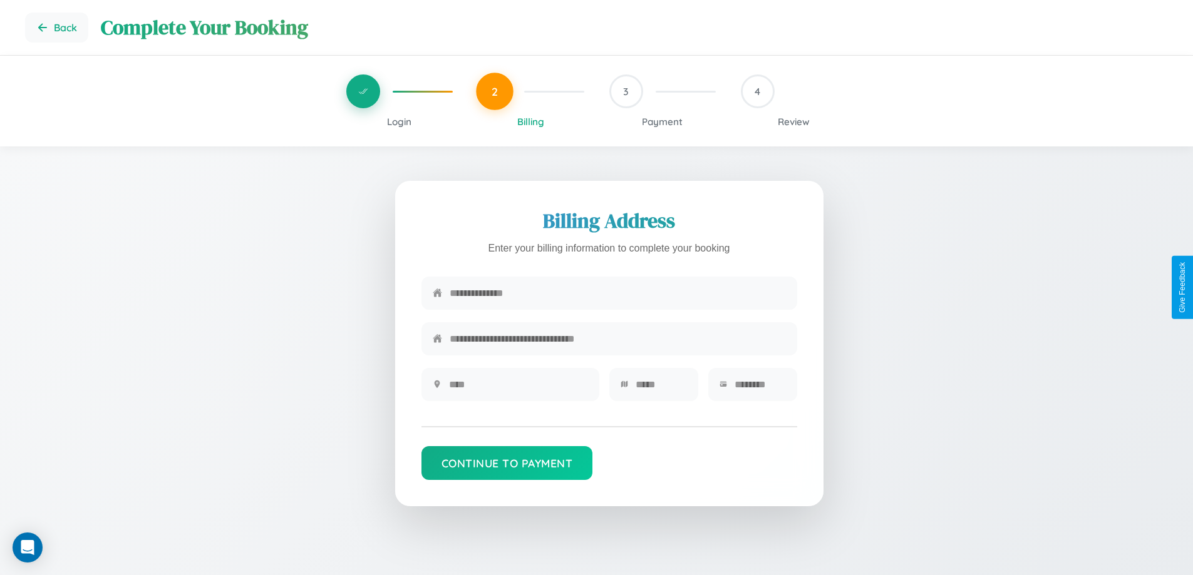
click at [617, 294] on input "text" at bounding box center [617, 293] width 336 height 31
type input "**********"
click at [518, 389] on input "text" at bounding box center [518, 384] width 139 height 31
type input "********"
click at [660, 389] on input "text" at bounding box center [660, 384] width 51 height 31
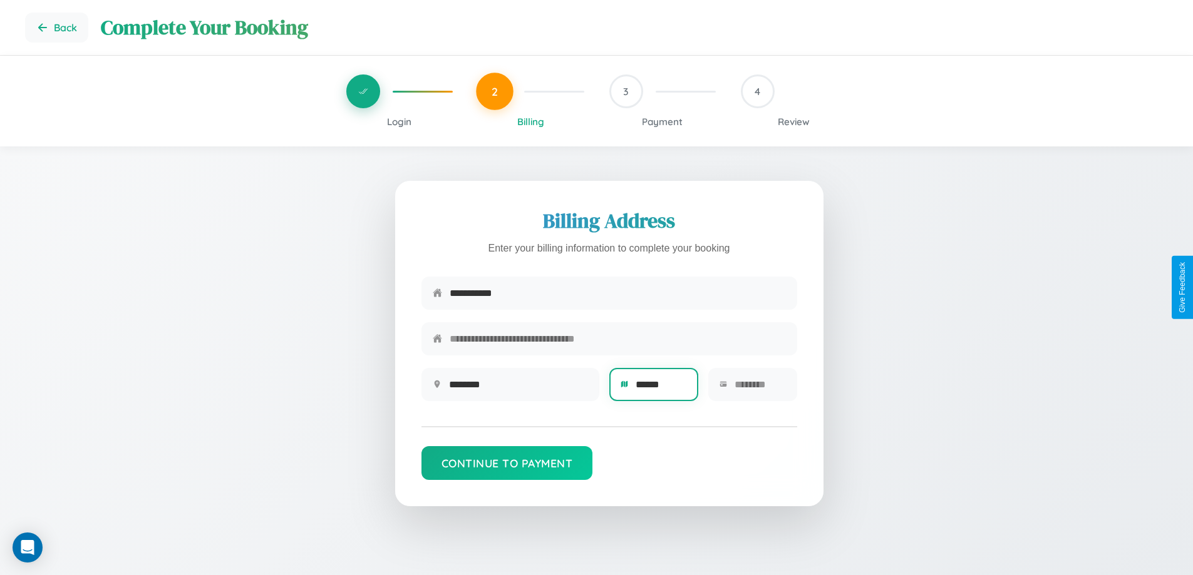
type input "******"
click at [759, 389] on input "text" at bounding box center [759, 384] width 51 height 31
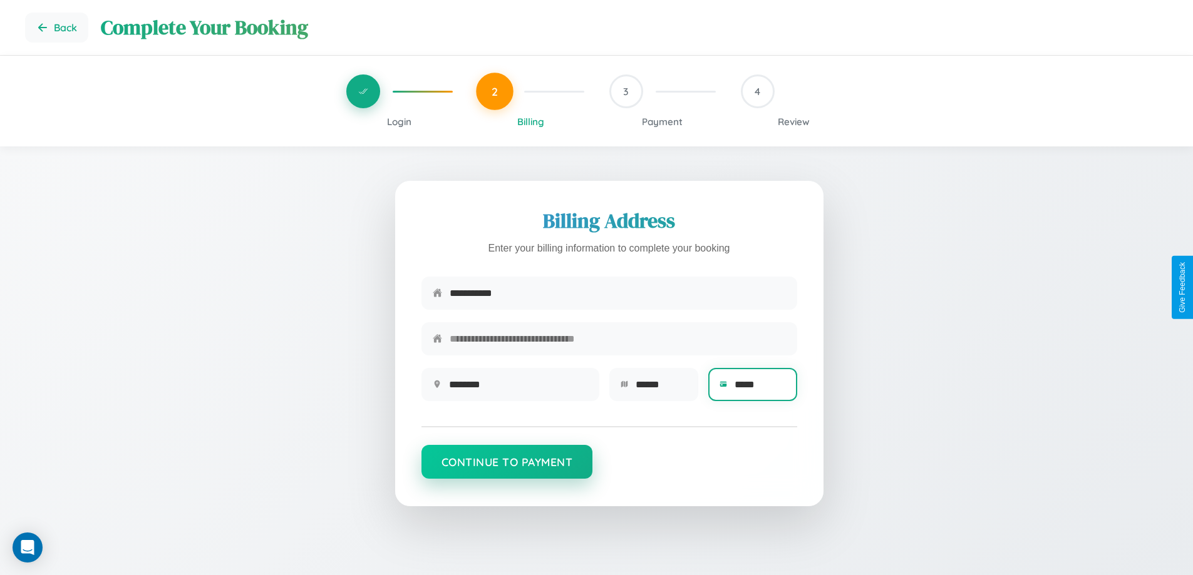
type input "*****"
click at [506, 468] on button "Continue to Payment" at bounding box center [507, 462] width 172 height 34
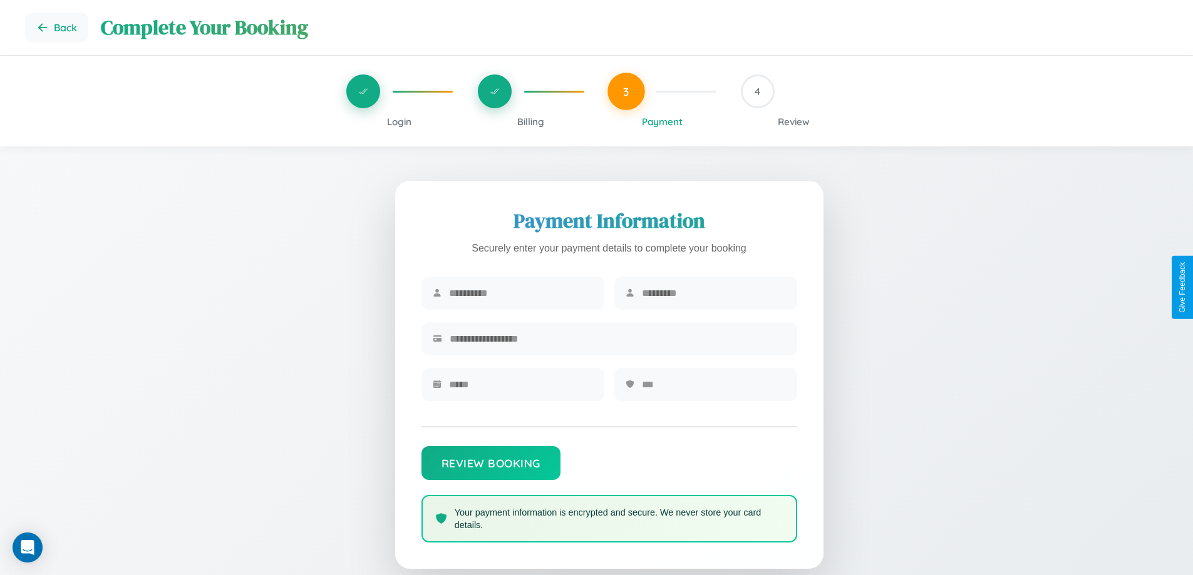
click at [520, 294] on input "text" at bounding box center [521, 293] width 144 height 31
type input "*******"
click at [713, 294] on input "text" at bounding box center [714, 293] width 144 height 31
type input "******"
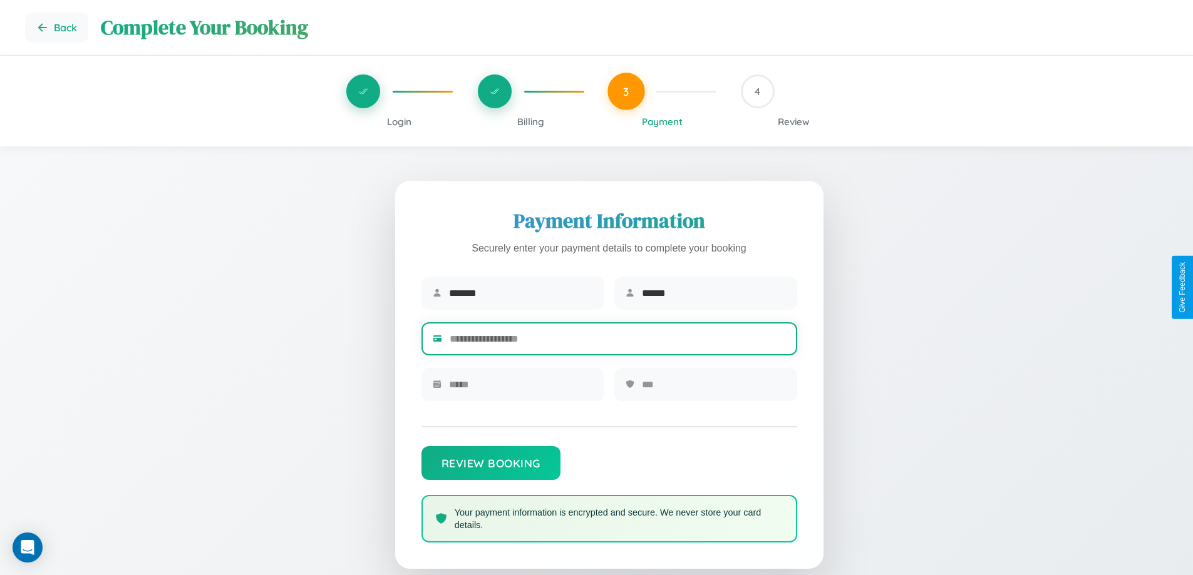
click at [617, 341] on input "text" at bounding box center [617, 339] width 336 height 31
type input "**********"
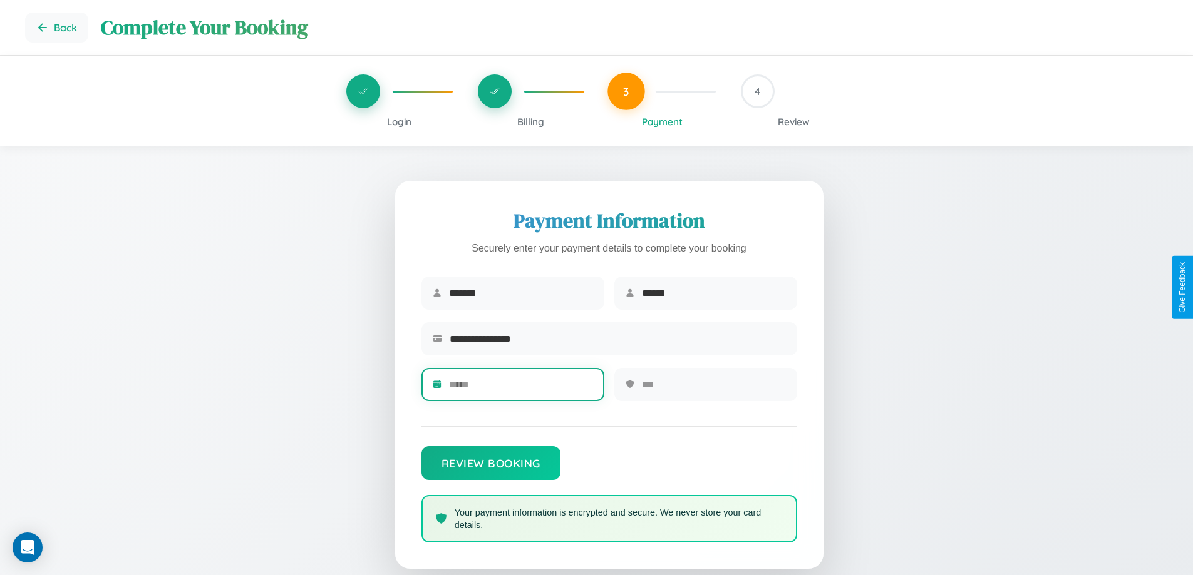
click at [520, 389] on input "text" at bounding box center [521, 384] width 144 height 31
type input "*****"
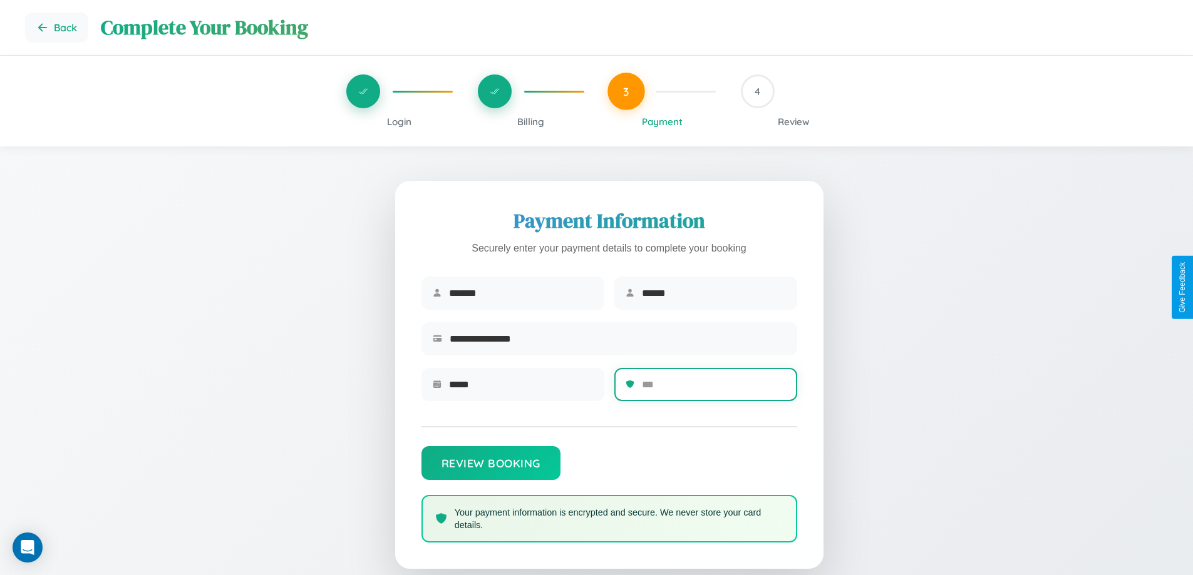
click at [713, 389] on input "text" at bounding box center [714, 384] width 144 height 31
type input "***"
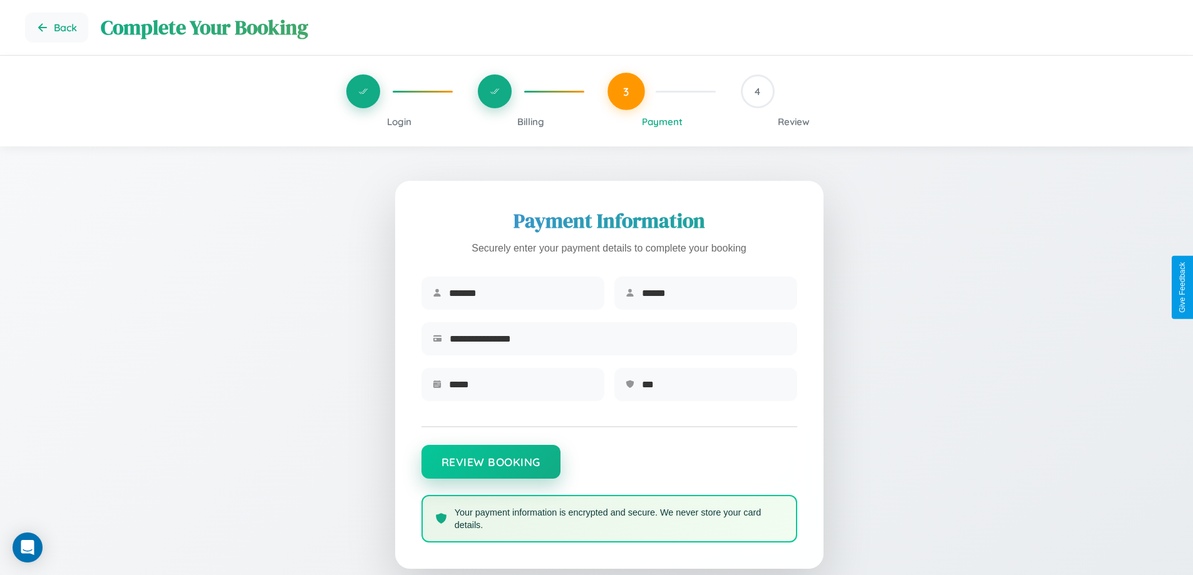
click at [490, 468] on button "Review Booking" at bounding box center [490, 462] width 139 height 34
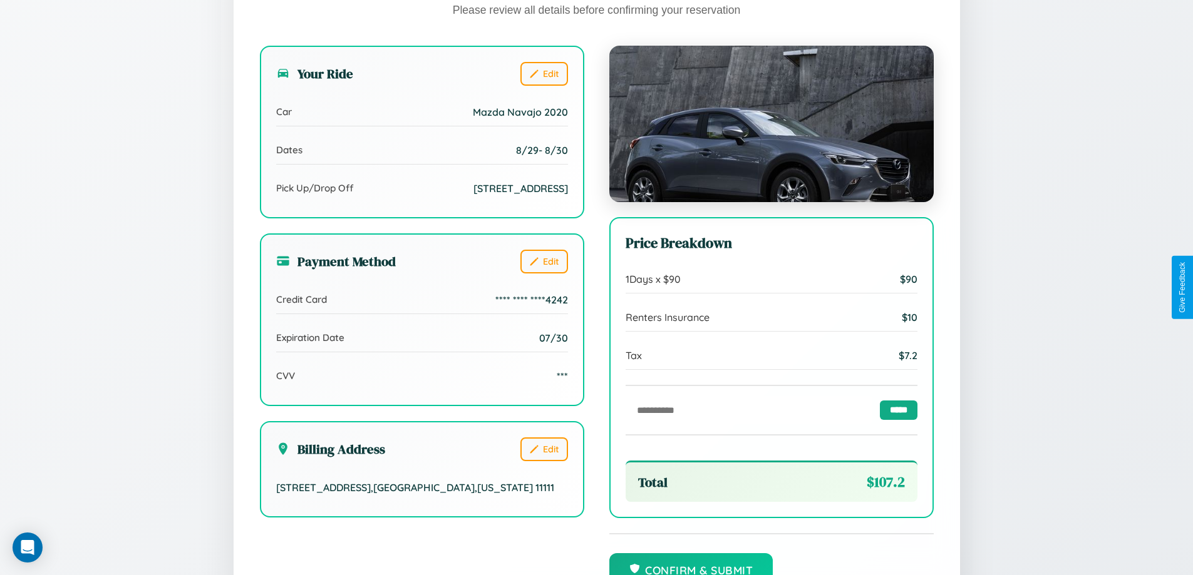
scroll to position [345, 0]
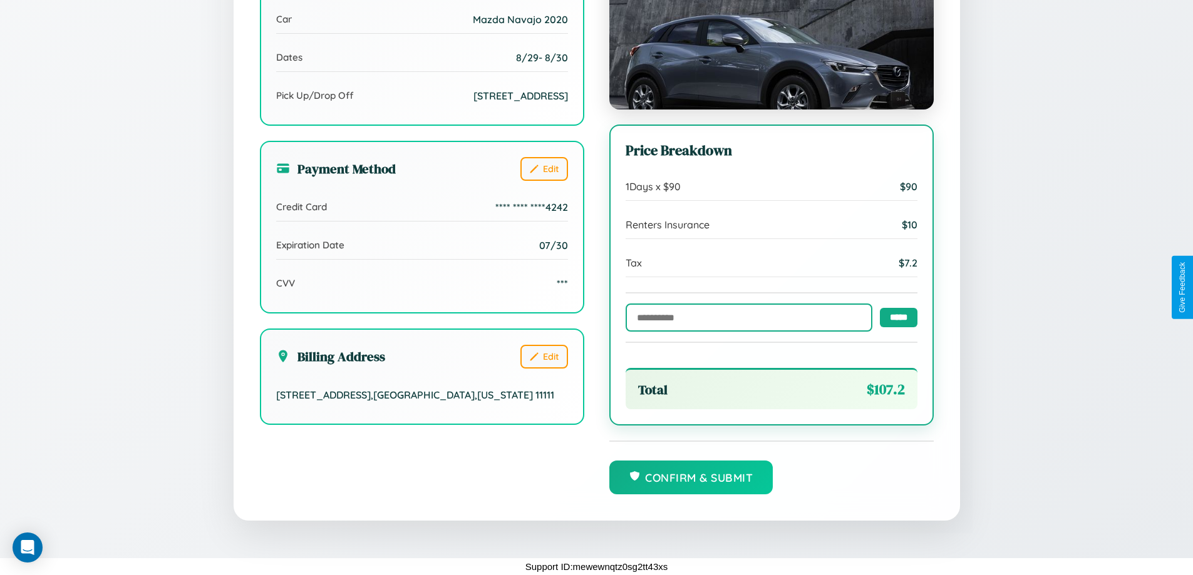
click at [745, 317] on input "text" at bounding box center [748, 318] width 247 height 28
type input "**********"
click at [895, 317] on input "*****" at bounding box center [899, 316] width 38 height 19
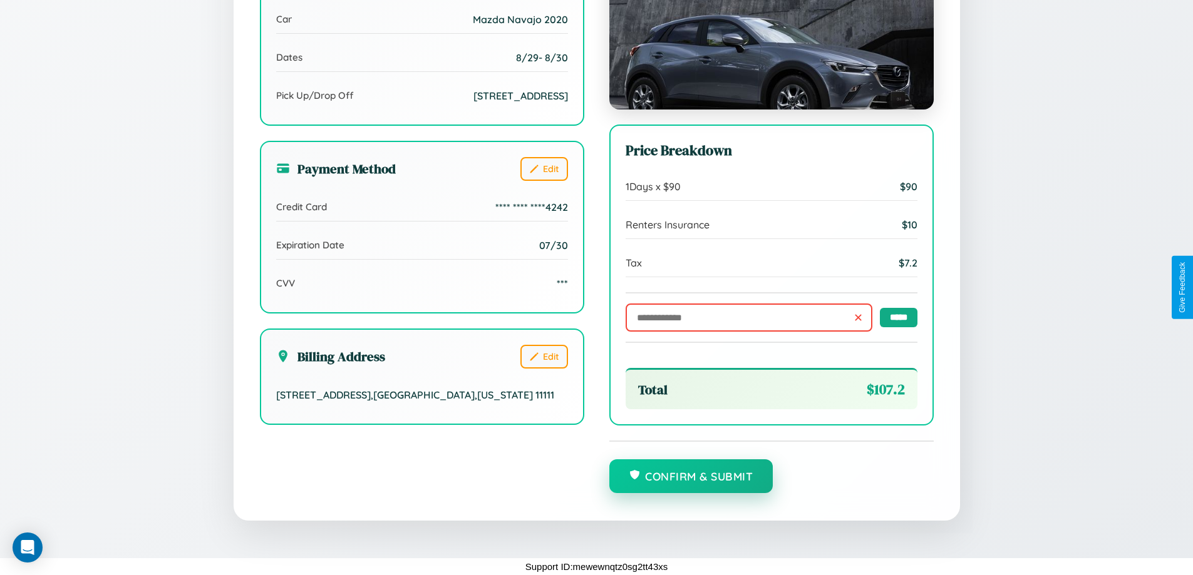
click at [691, 477] on button "Confirm & Submit" at bounding box center [691, 477] width 164 height 34
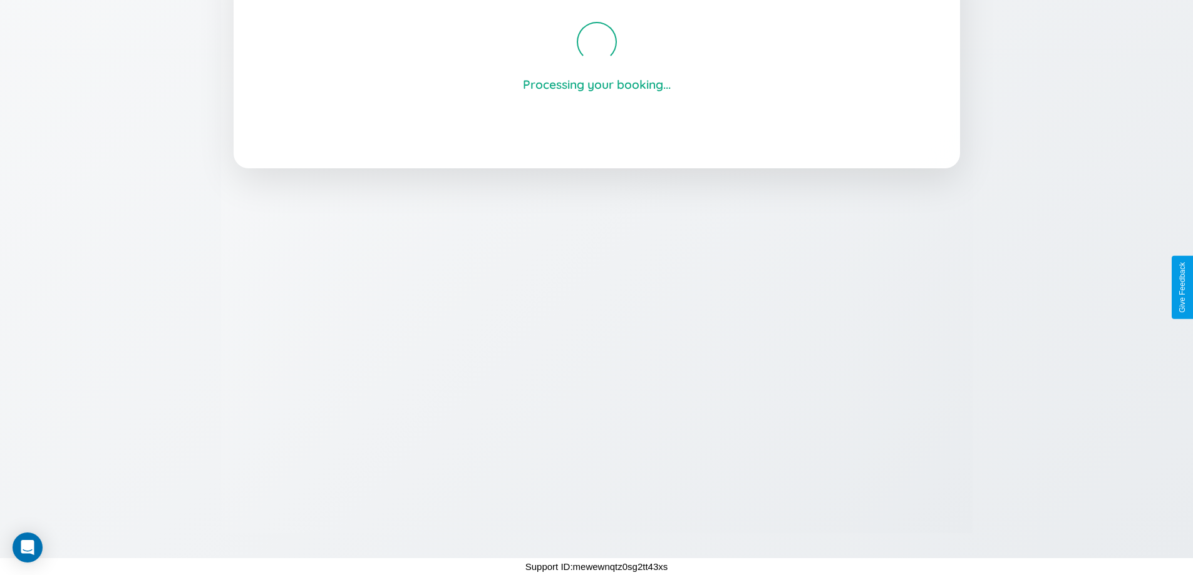
scroll to position [239, 0]
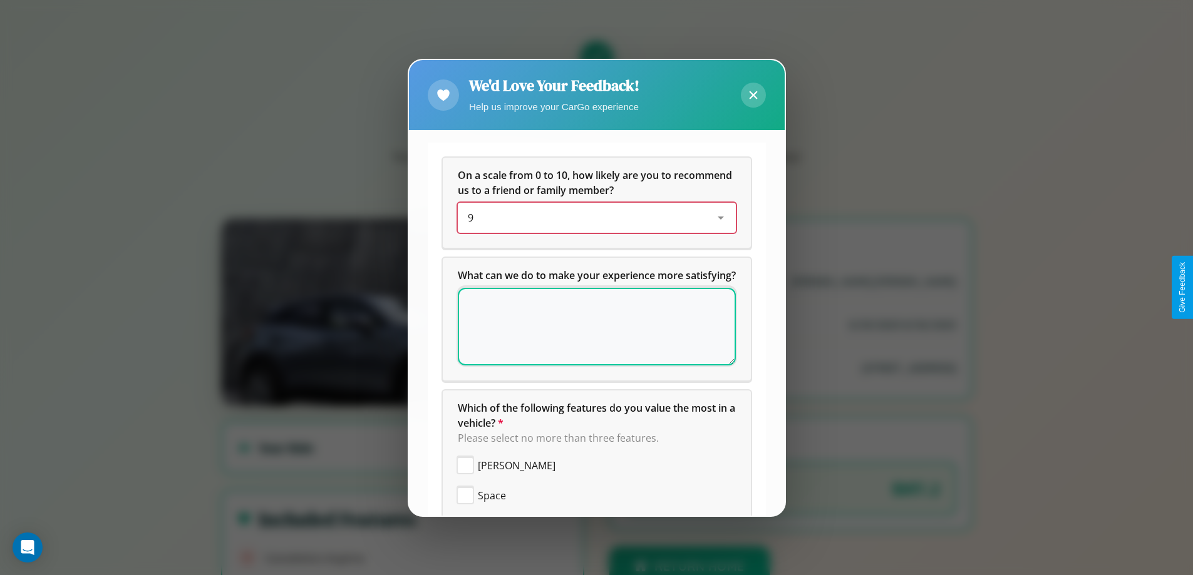
click at [592, 218] on div "9" at bounding box center [587, 217] width 238 height 15
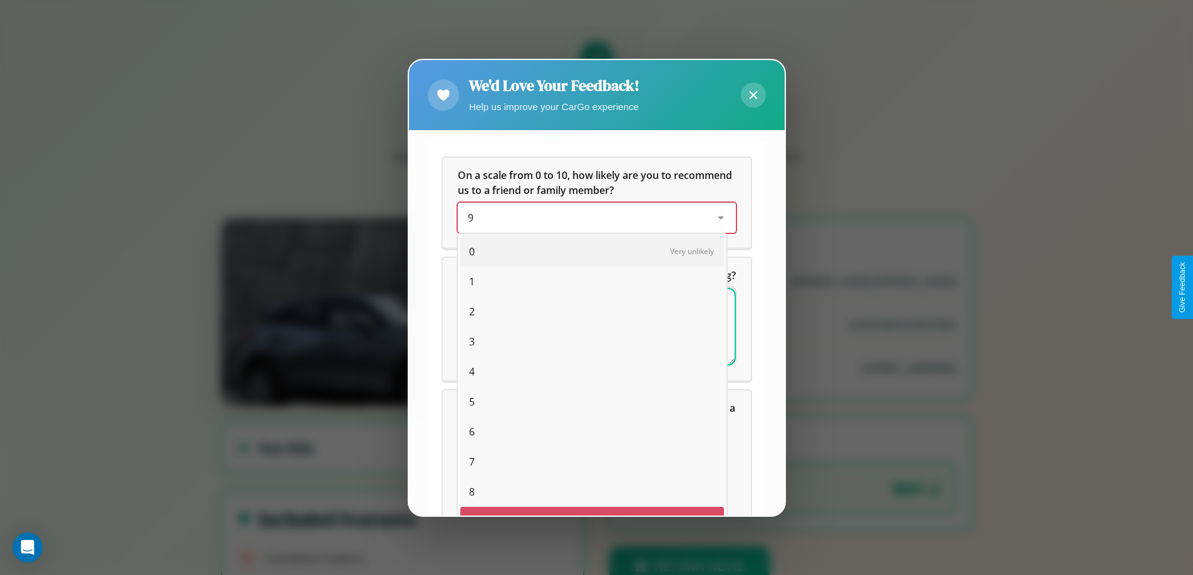
scroll to position [22, 51]
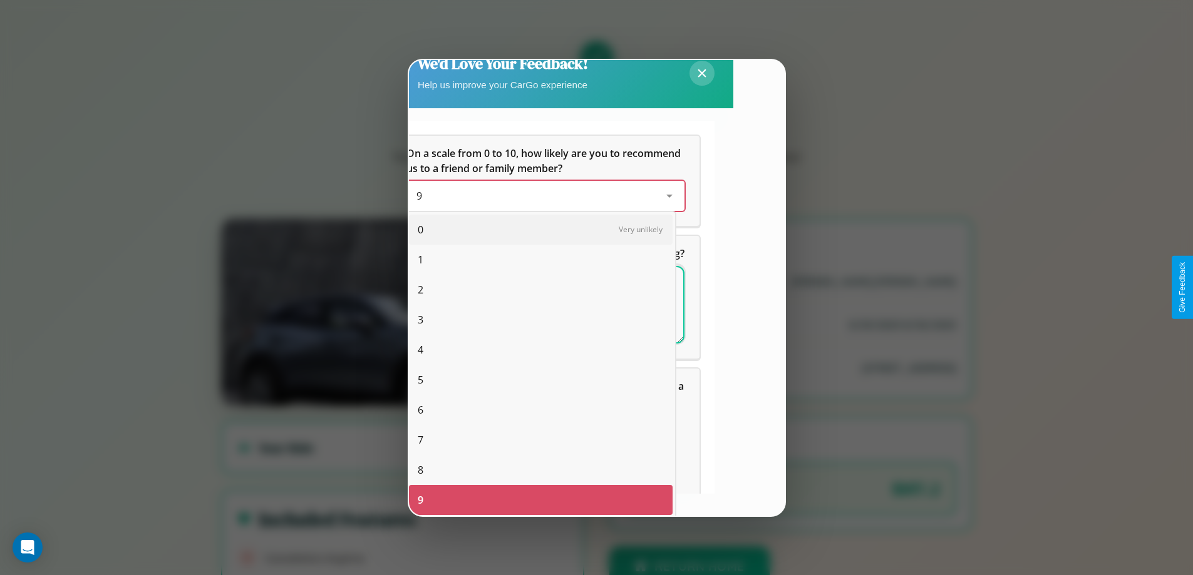
click at [420, 380] on span "5" at bounding box center [421, 379] width 6 height 15
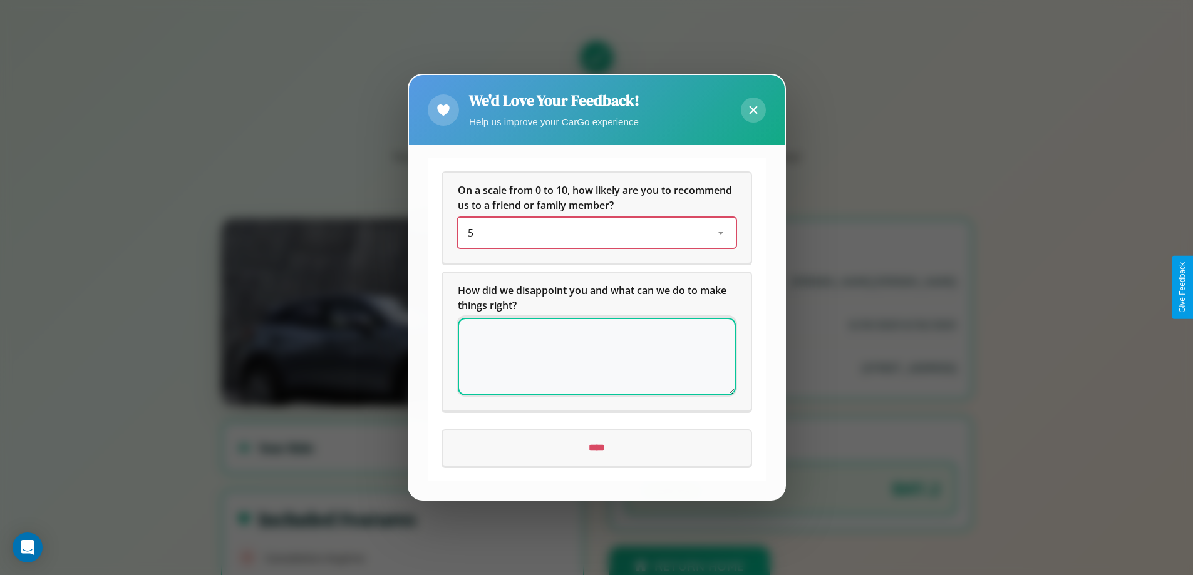
scroll to position [0, 0]
click at [752, 110] on icon at bounding box center [753, 110] width 8 height 8
